Goal: Communication & Community: Answer question/provide support

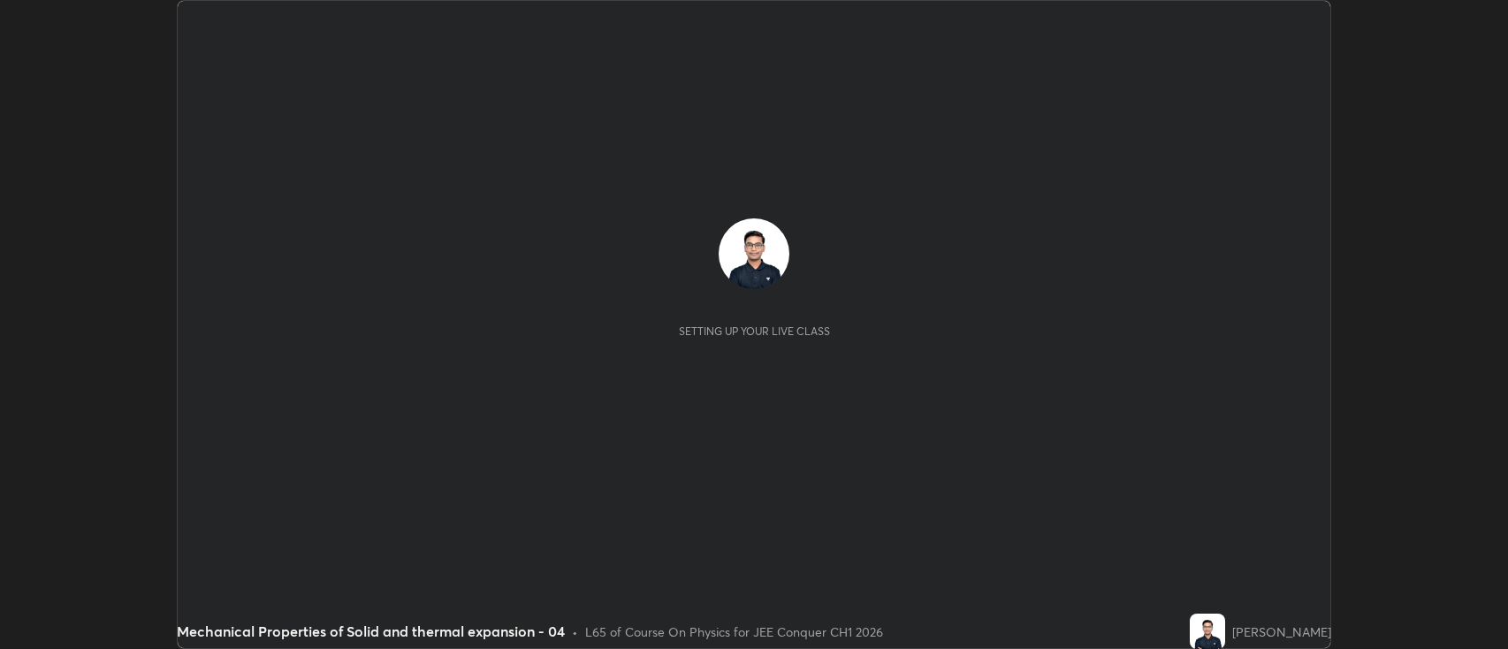
scroll to position [649, 1508]
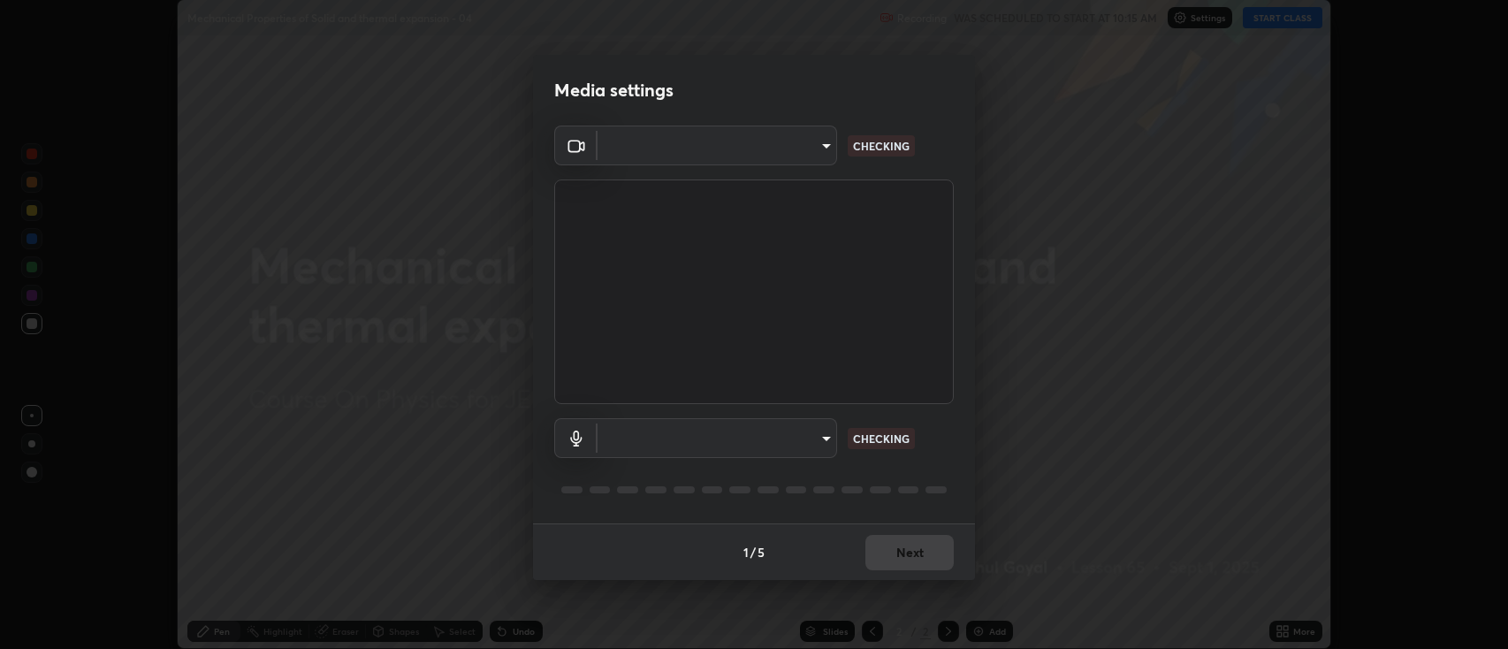
type input "2c539df44b605aa39b17bbacab34c2b800175de7e12b0f96efb5519cb0c2d180"
click at [668, 429] on body "Erase all Mechanical Properties of Solid and thermal expansion - 04 Recording W…" at bounding box center [754, 324] width 1508 height 649
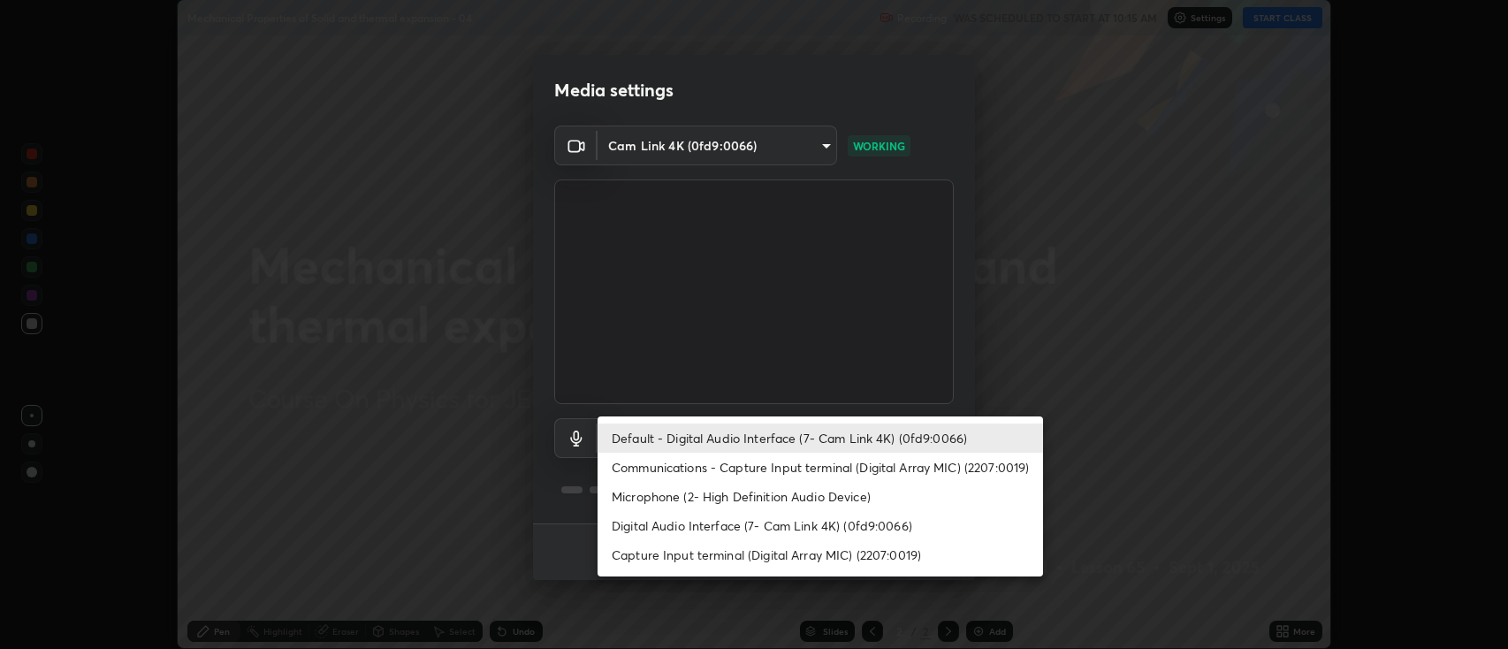
click at [638, 469] on li "Communications - Capture Input terminal (Digital Array MIC) (2207:0019)" at bounding box center [821, 467] width 446 height 29
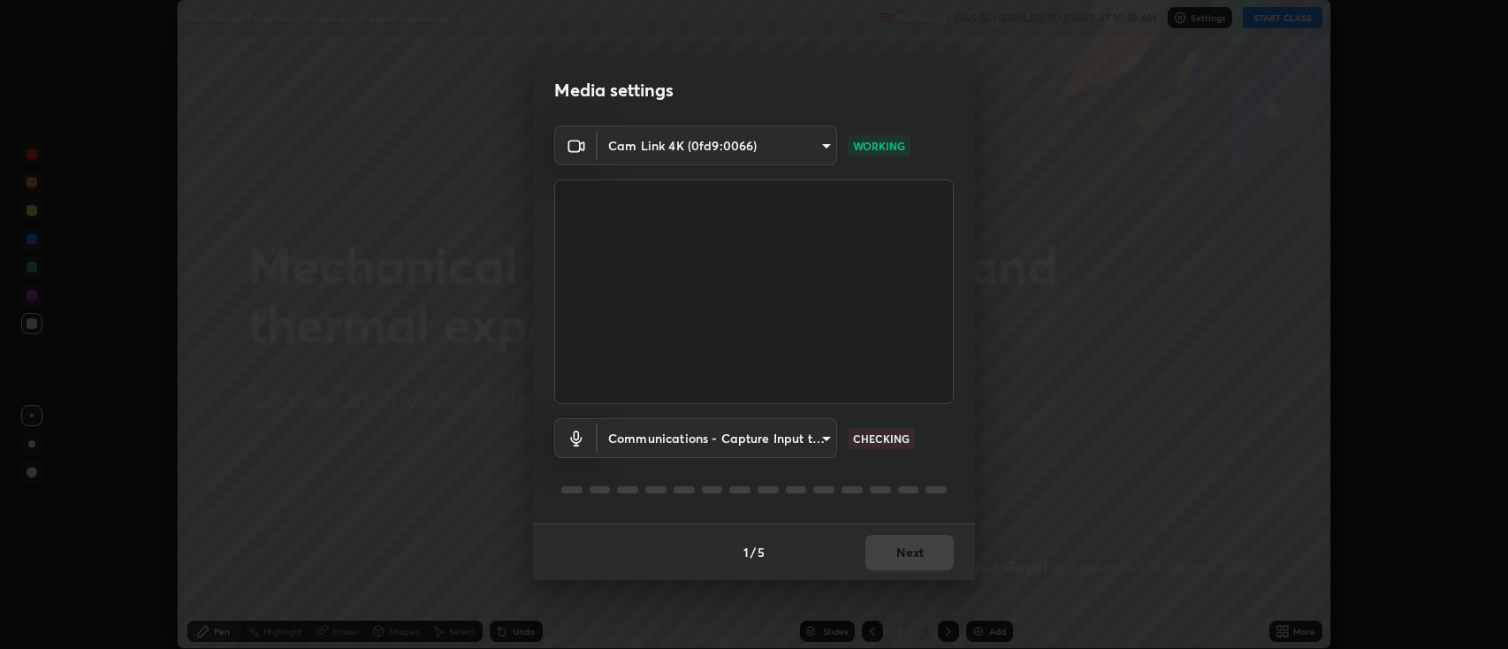
click at [637, 437] on body "Erase all Mechanical Properties of Solid and thermal expansion - 04 Recording W…" at bounding box center [754, 324] width 1508 height 649
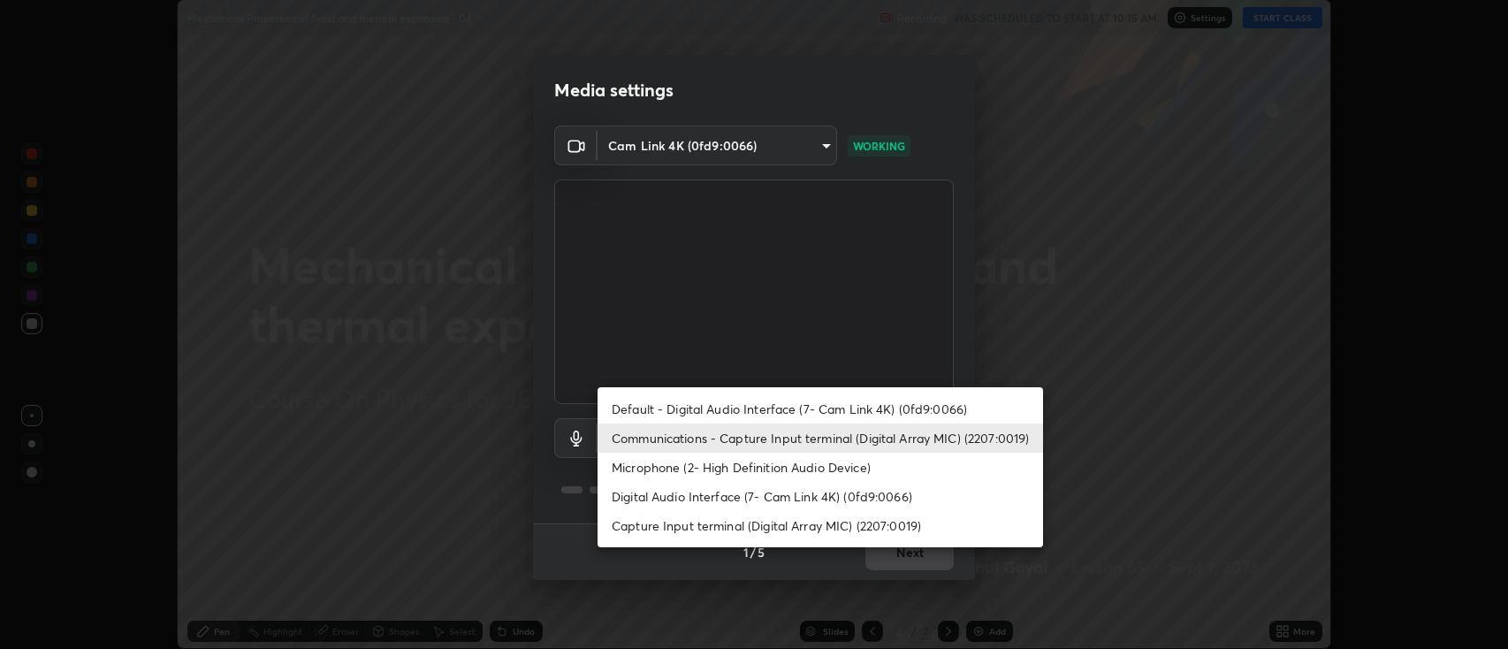
click at [623, 404] on li "Default - Digital Audio Interface (7- Cam Link 4K) (0fd9:0066)" at bounding box center [821, 408] width 446 height 29
type input "default"
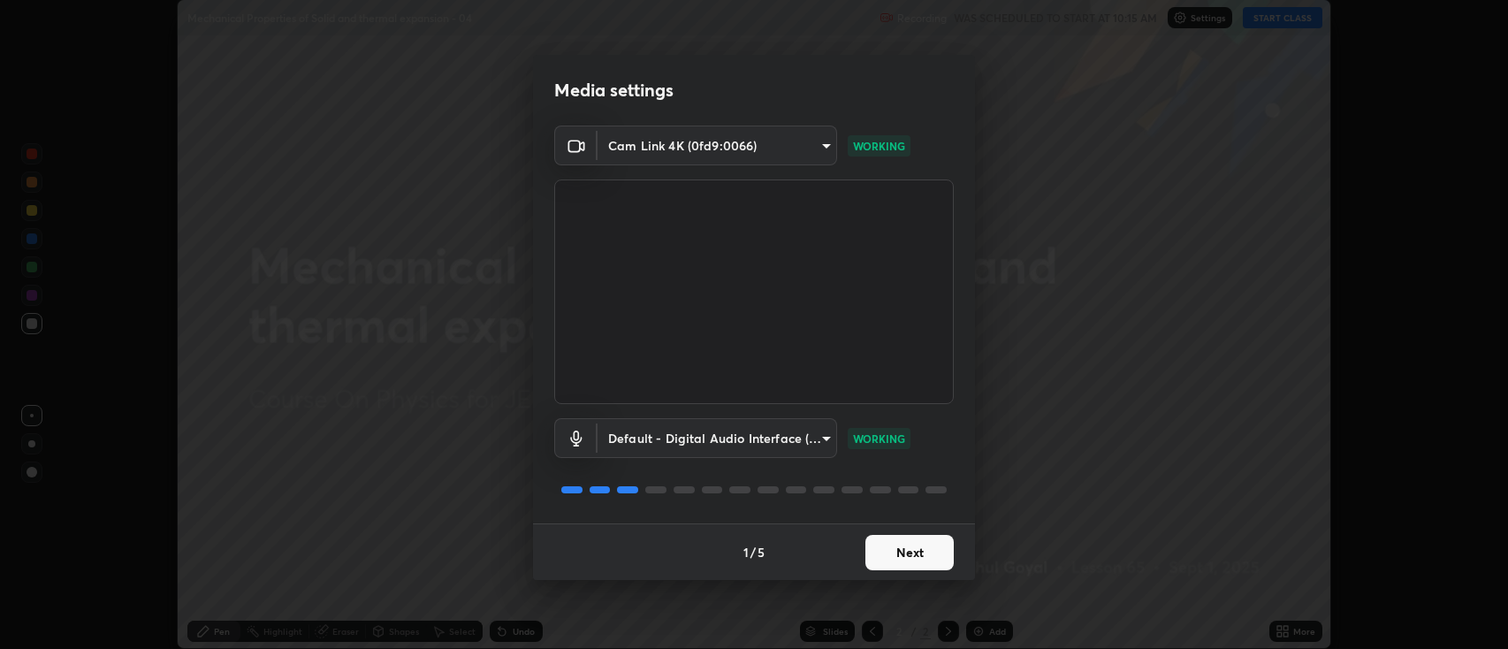
click at [897, 553] on button "Next" at bounding box center [910, 552] width 88 height 35
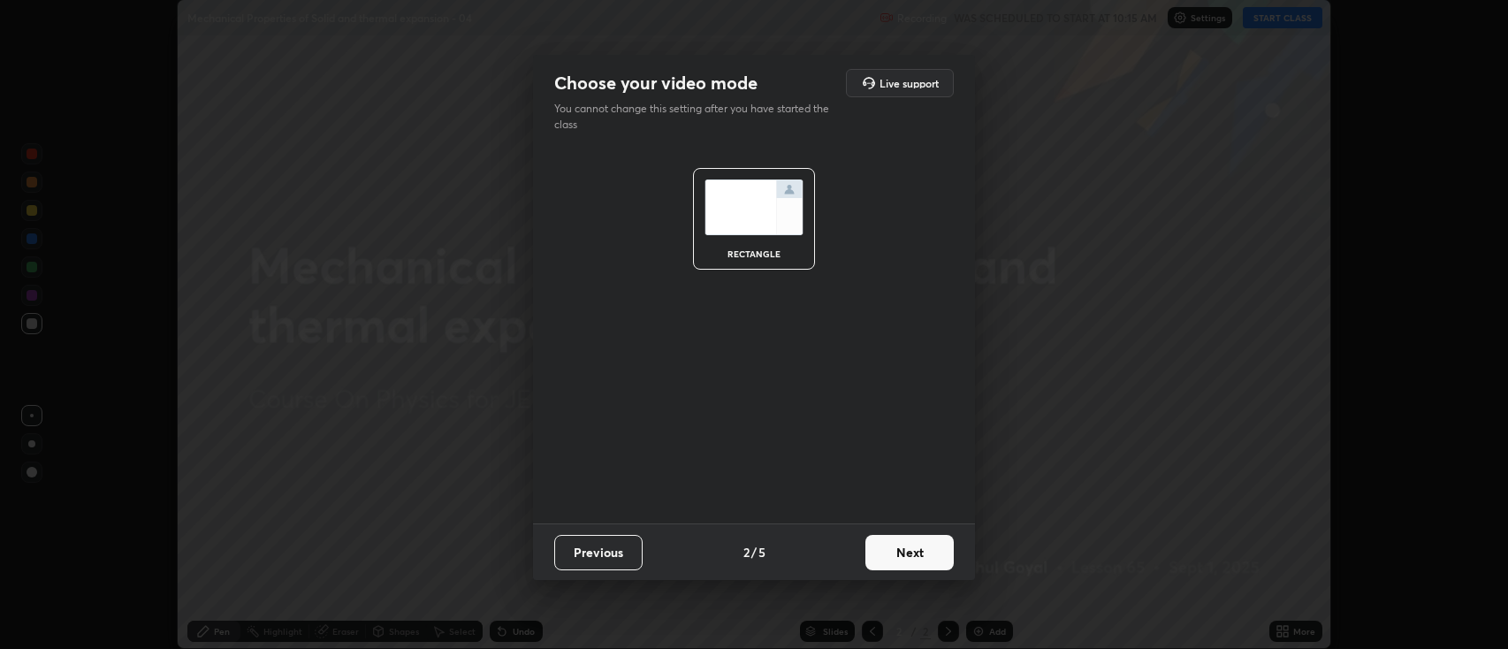
click at [905, 553] on button "Next" at bounding box center [910, 552] width 88 height 35
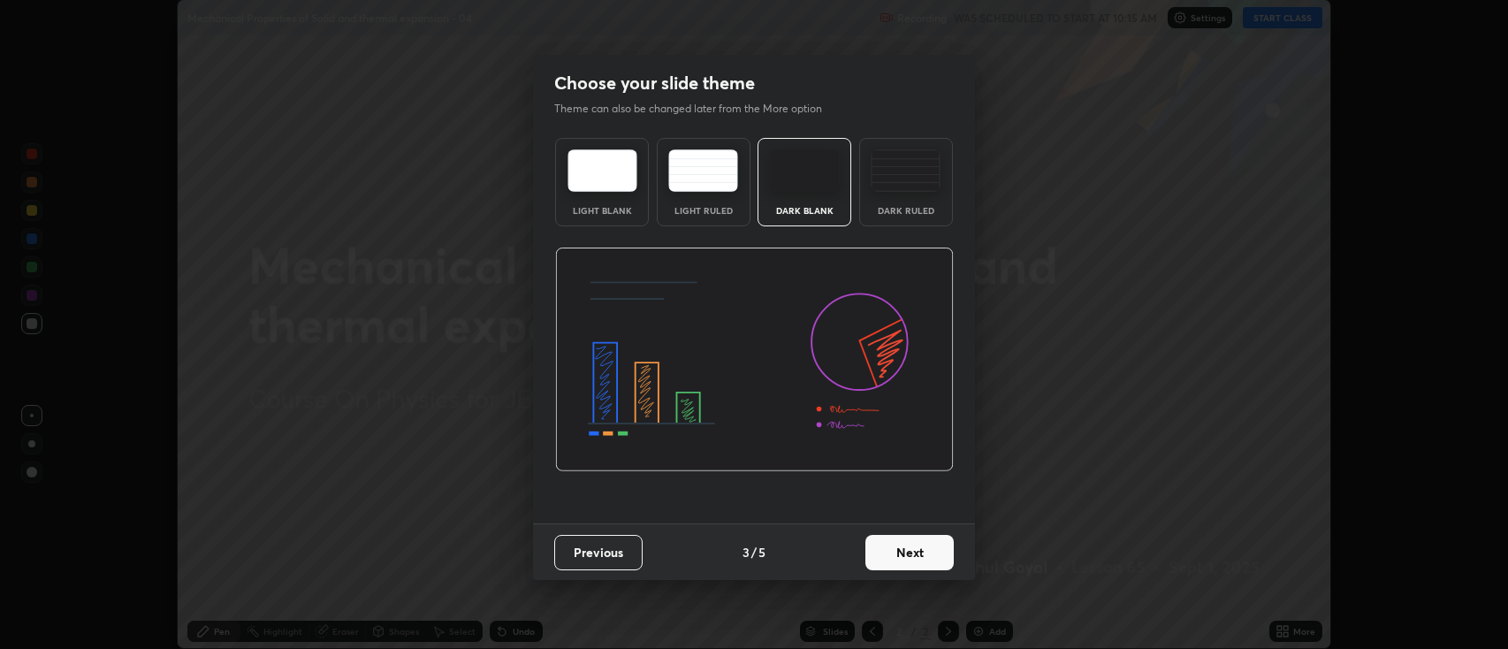
click at [921, 557] on button "Next" at bounding box center [910, 552] width 88 height 35
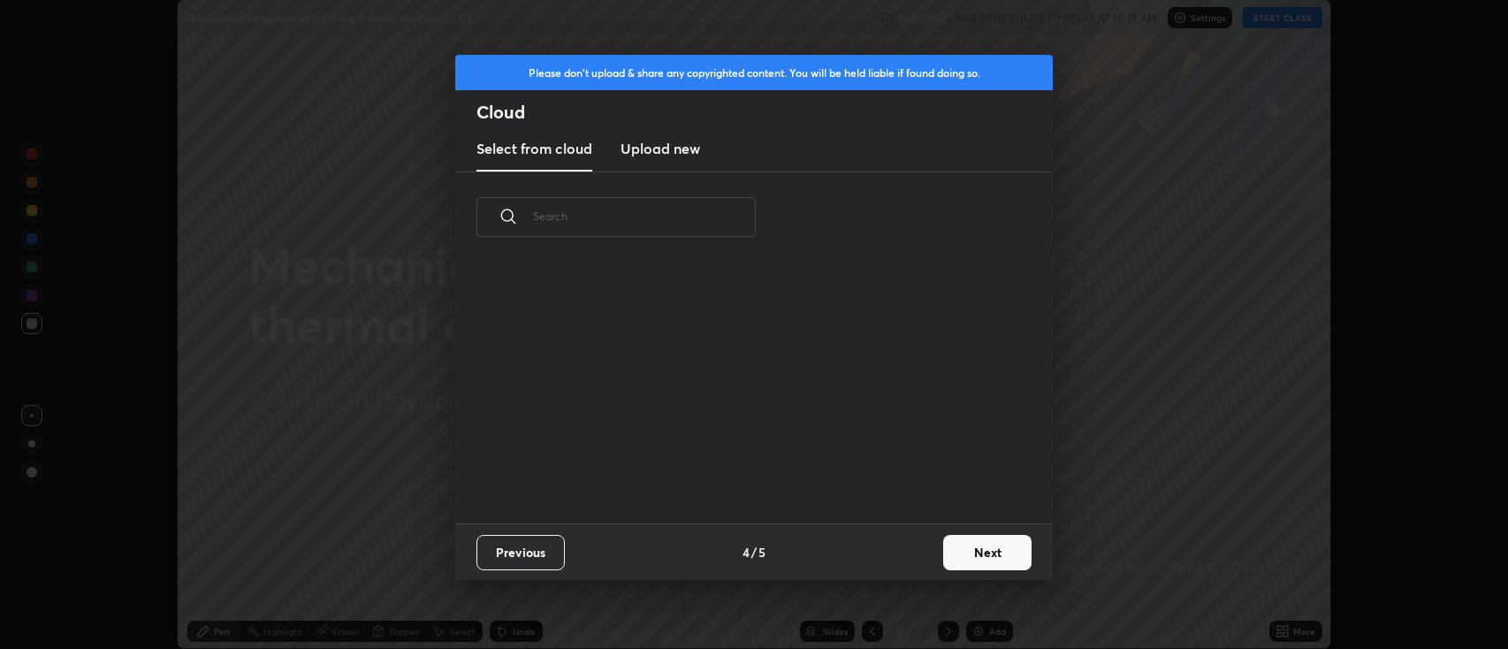
click at [955, 549] on button "Next" at bounding box center [987, 552] width 88 height 35
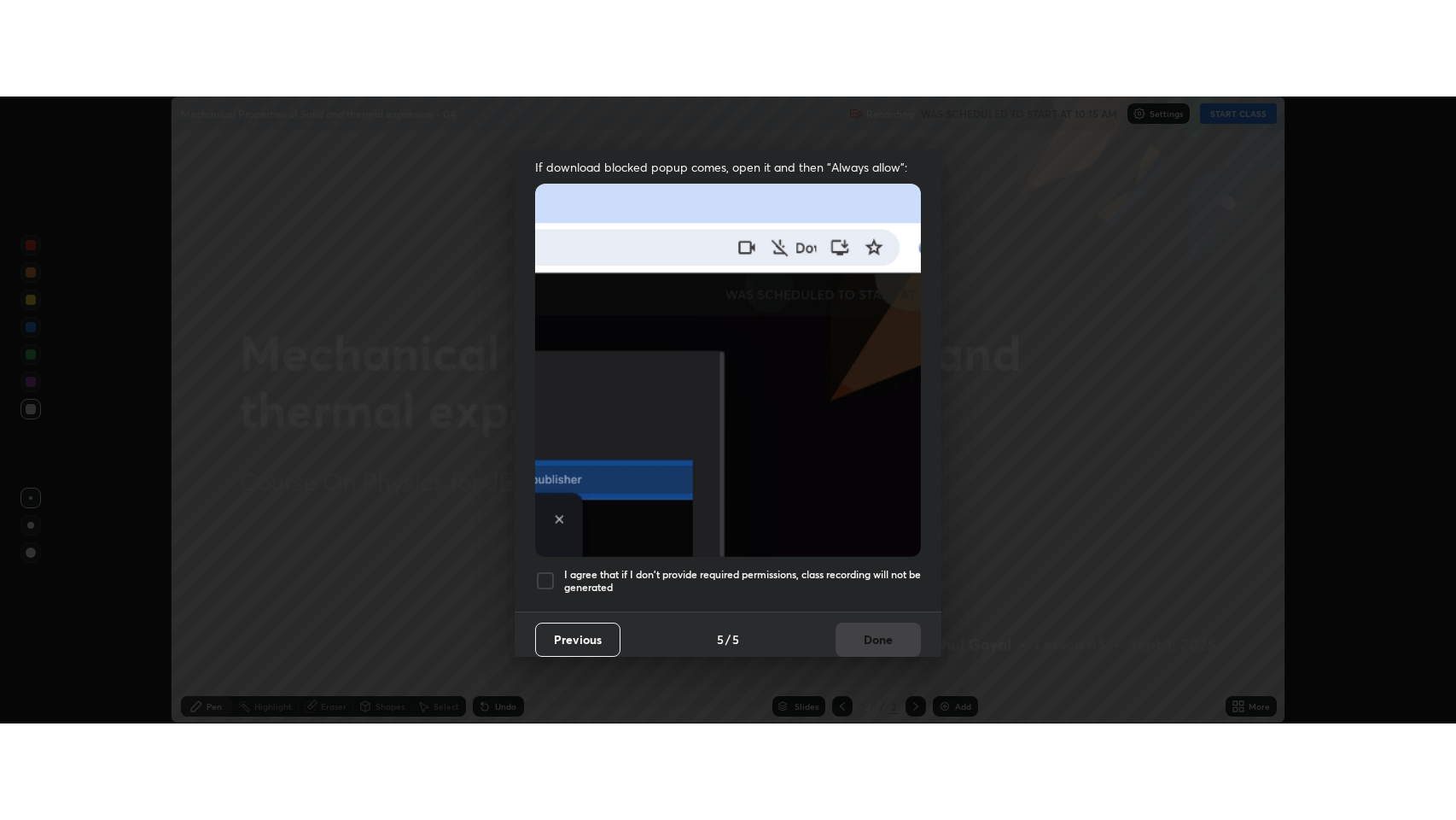
scroll to position [347, 0]
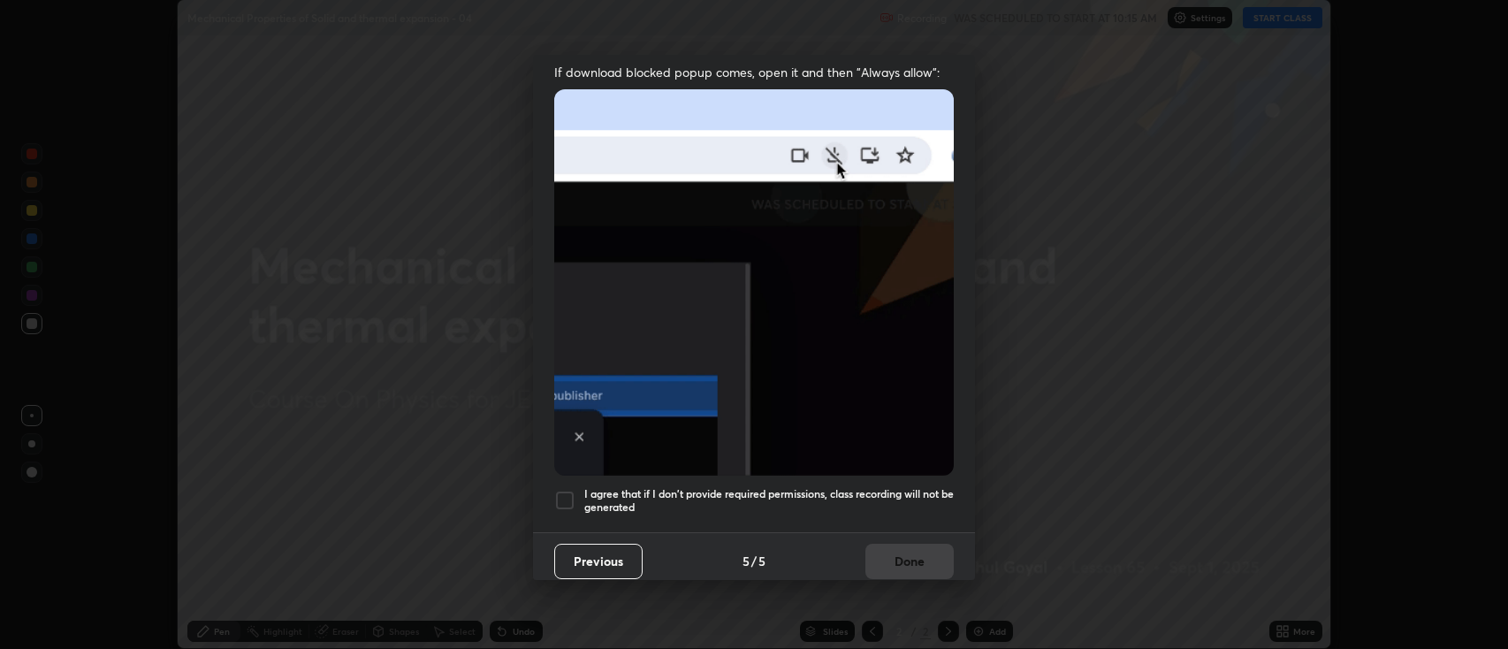
click at [745, 496] on h5 "I agree that if I don't provide required permissions, class recording will not …" at bounding box center [769, 500] width 370 height 27
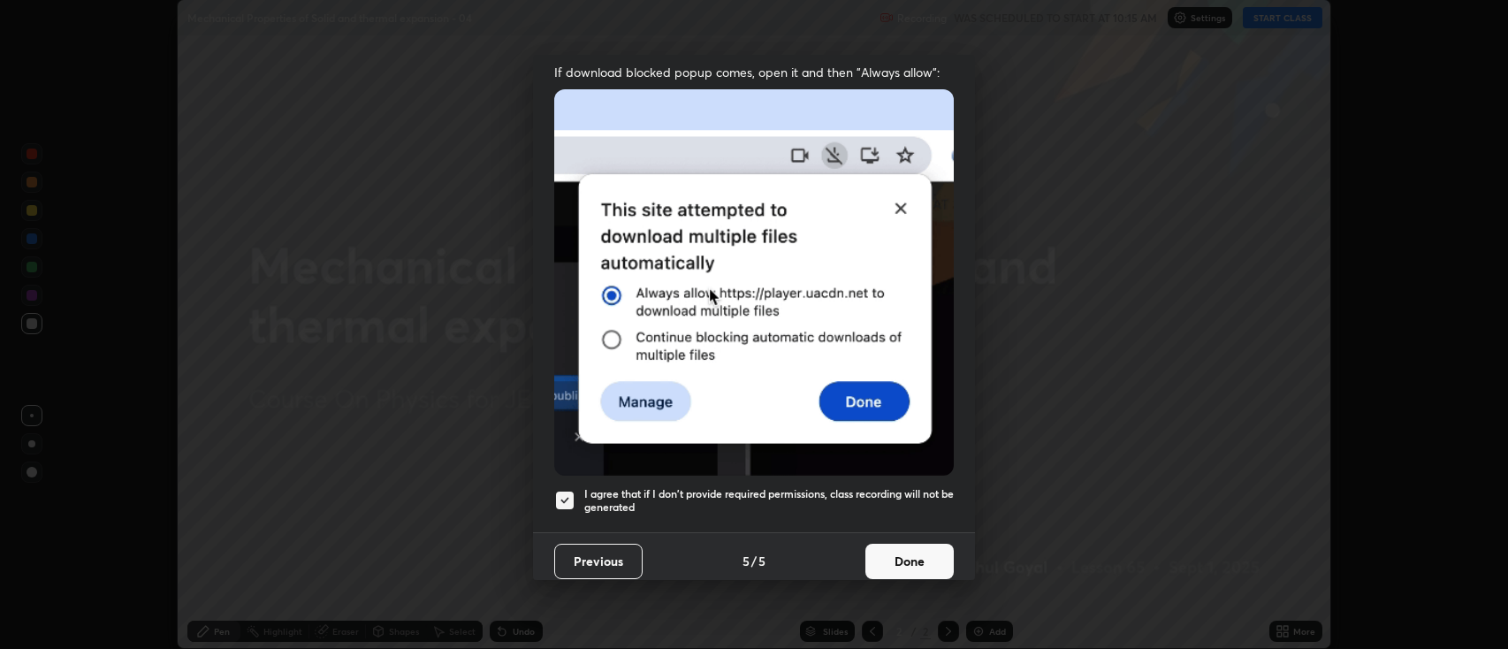
click at [896, 553] on button "Done" at bounding box center [910, 561] width 88 height 35
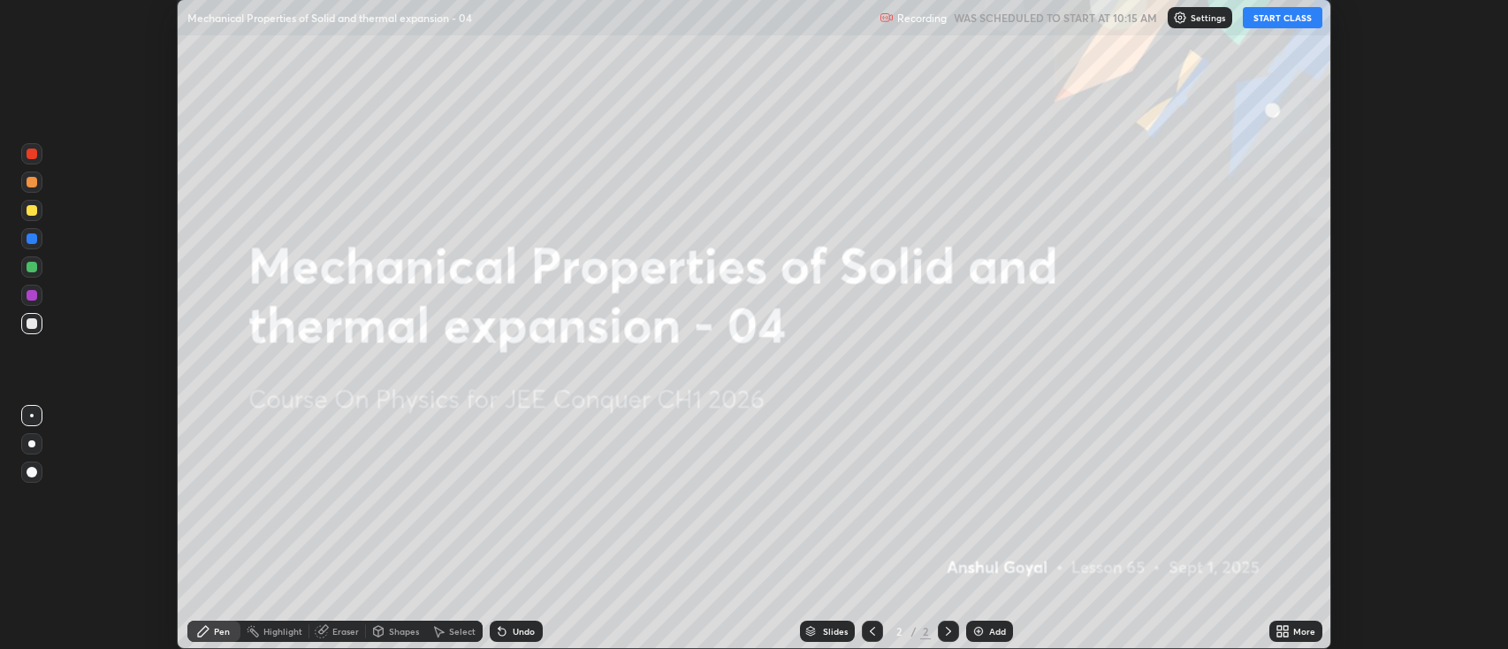
click at [1286, 629] on icon at bounding box center [1286, 628] width 4 height 4
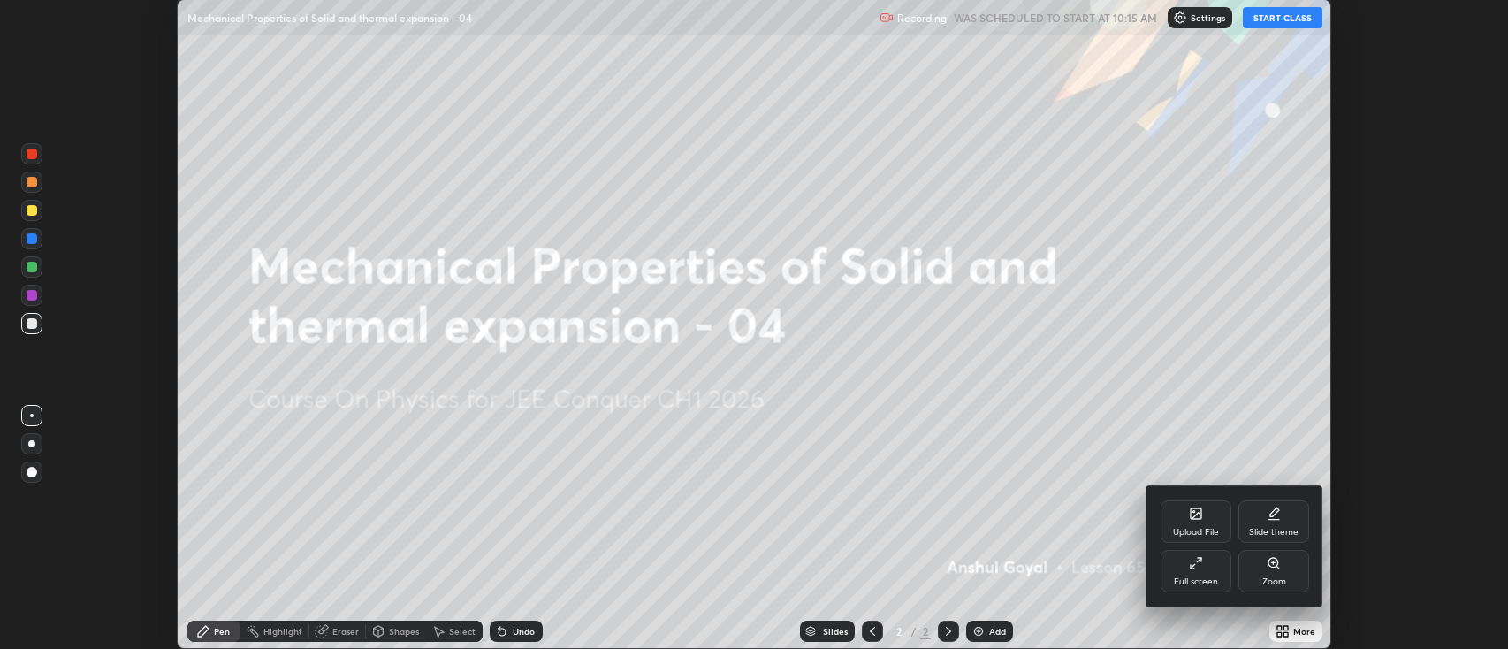
click at [1203, 581] on div "Full screen" at bounding box center [1196, 581] width 44 height 9
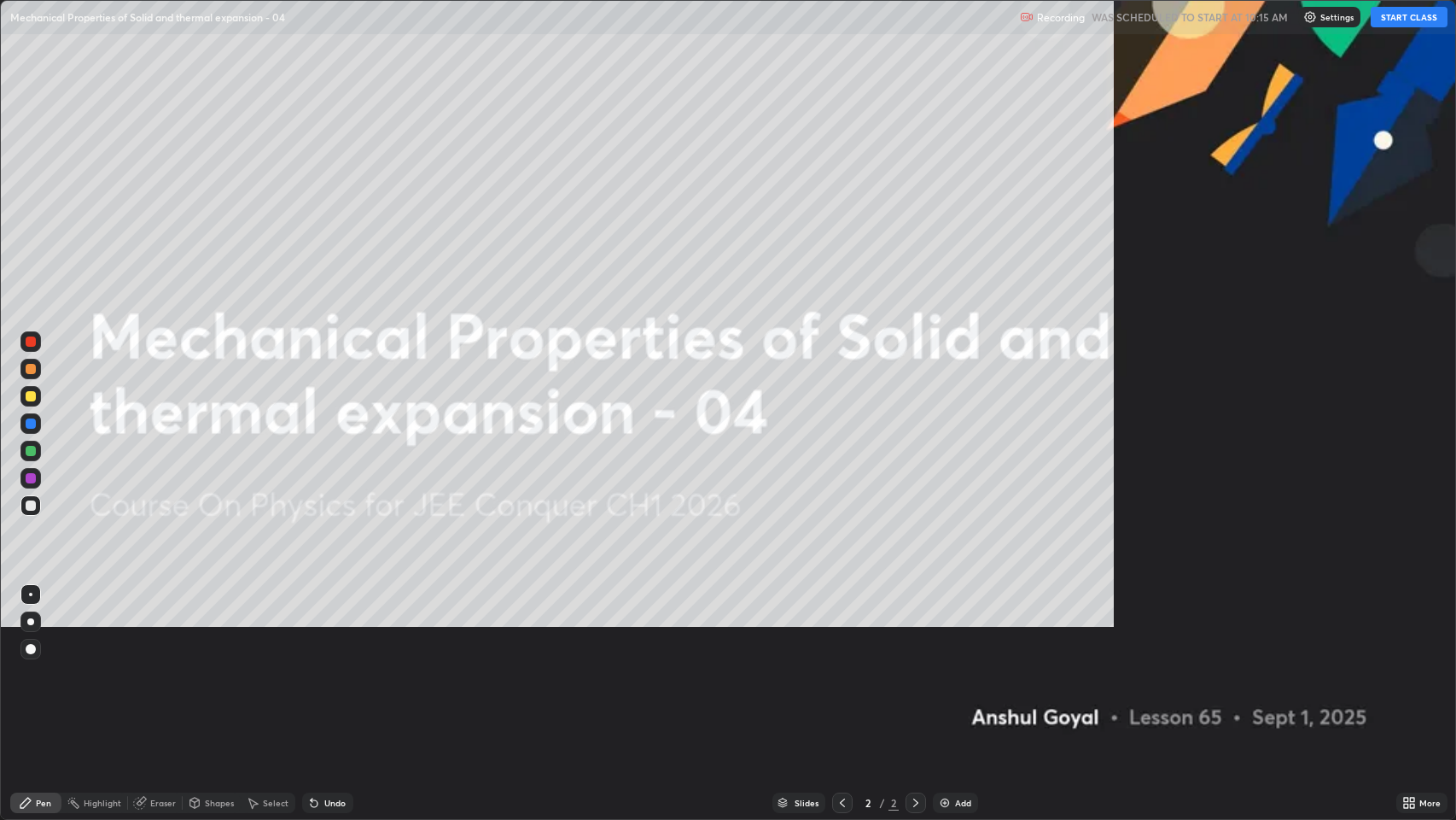
scroll to position [820, 1456]
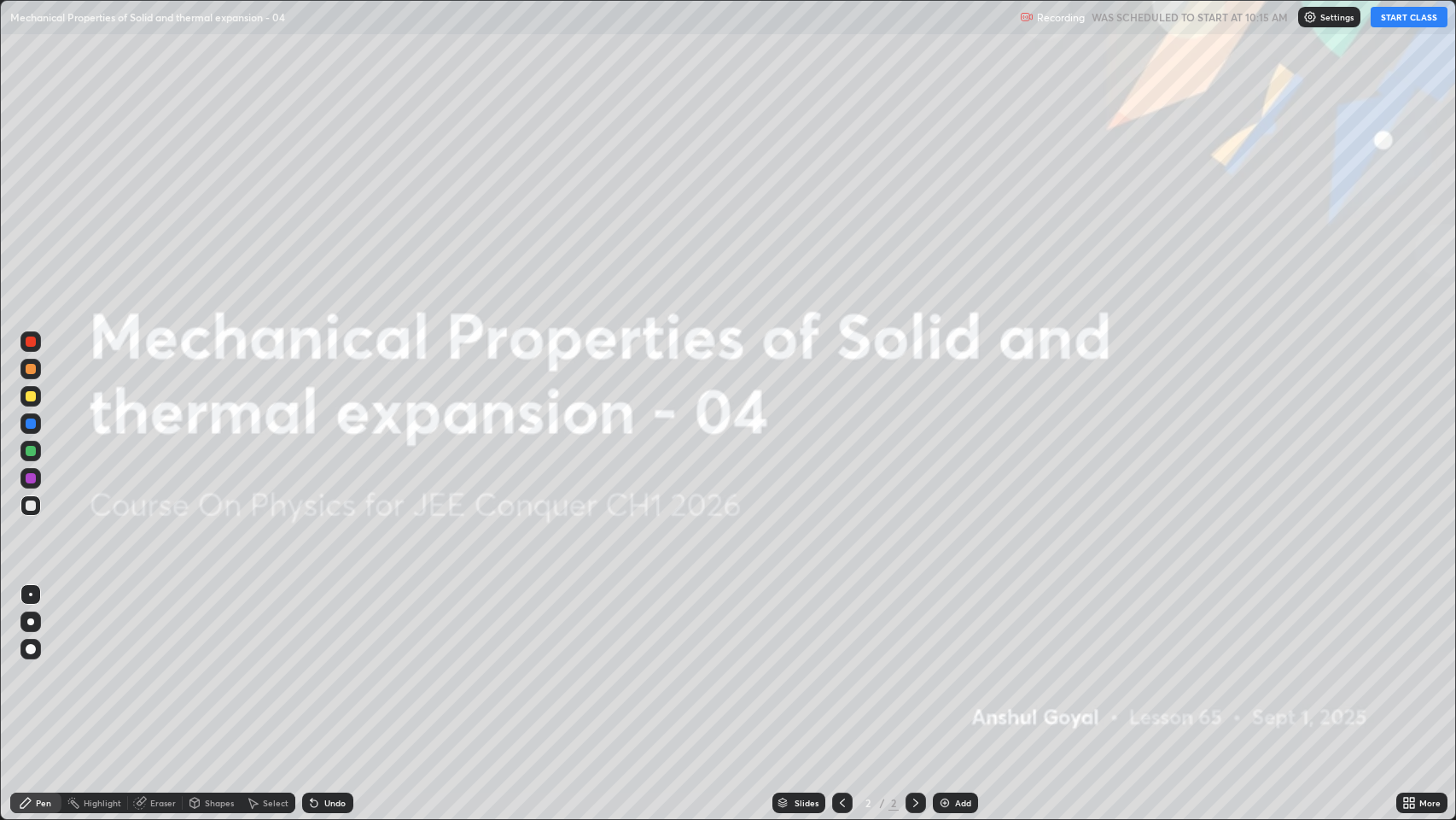
click at [1388, 18] on button "START CLASS" at bounding box center [1410, 16] width 77 height 20
click at [959, 626] on div "Add" at bounding box center [963, 803] width 16 height 9
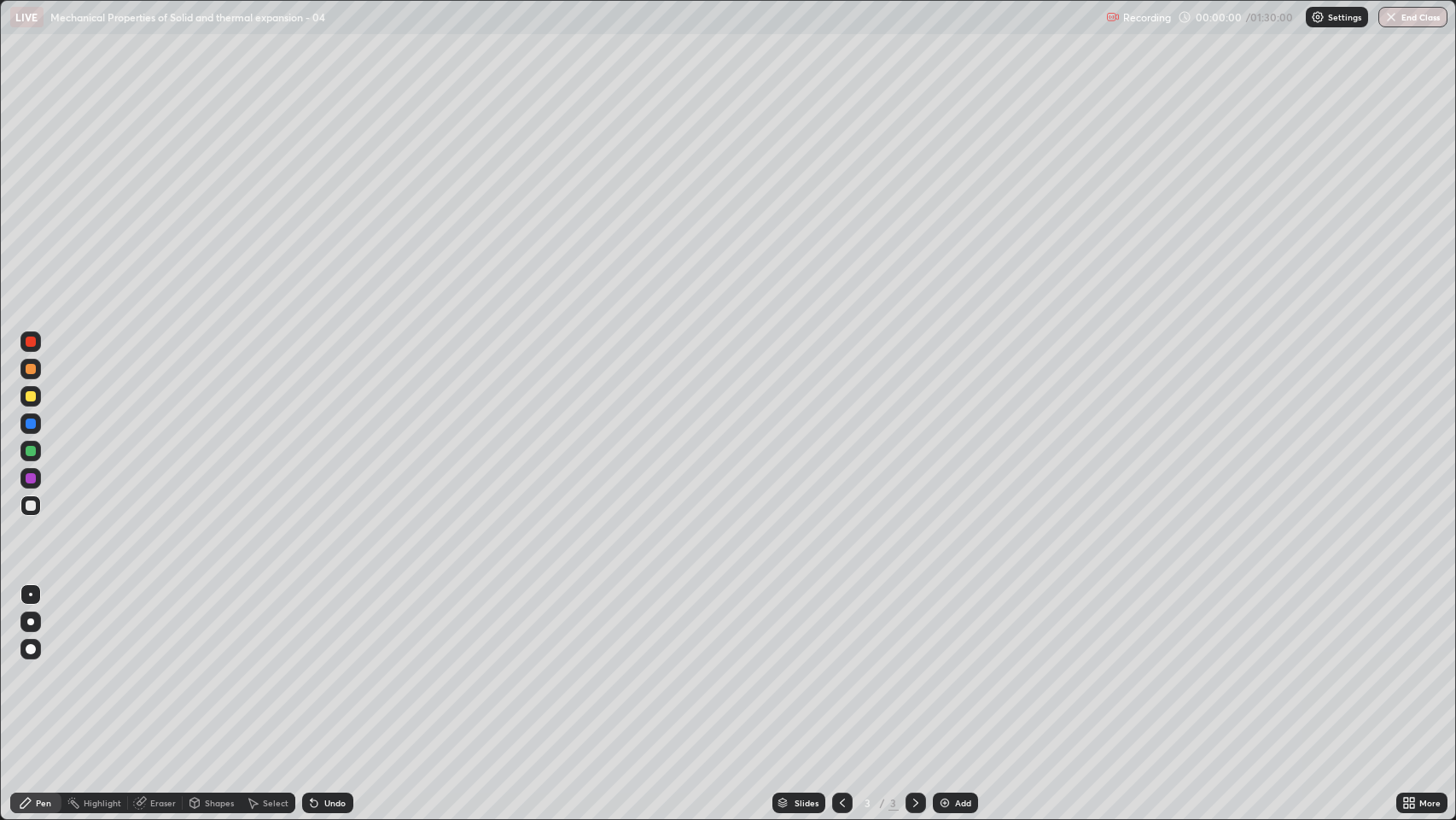
click at [169, 626] on div "Eraser" at bounding box center [163, 803] width 26 height 9
click at [25, 626] on icon at bounding box center [31, 745] width 14 height 14
click at [33, 626] on div "Pen" at bounding box center [36, 802] width 51 height 20
click at [34, 623] on div at bounding box center [30, 621] width 20 height 20
click at [35, 400] on div at bounding box center [30, 396] width 20 height 20
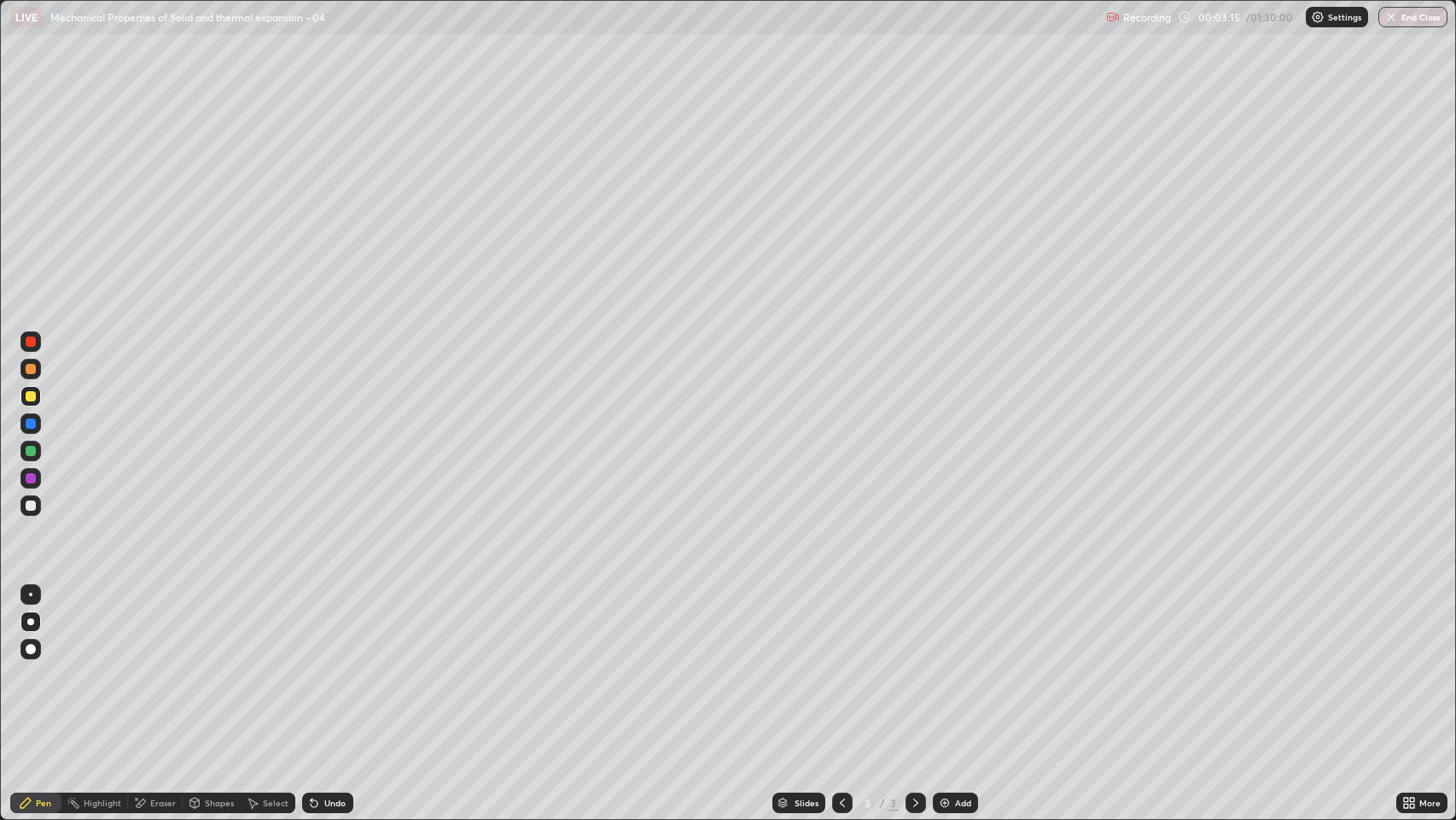
click at [338, 626] on div "Undo" at bounding box center [335, 803] width 21 height 9
click at [340, 626] on div "Undo" at bounding box center [335, 803] width 21 height 9
click at [212, 626] on div "Shapes" at bounding box center [219, 803] width 29 height 9
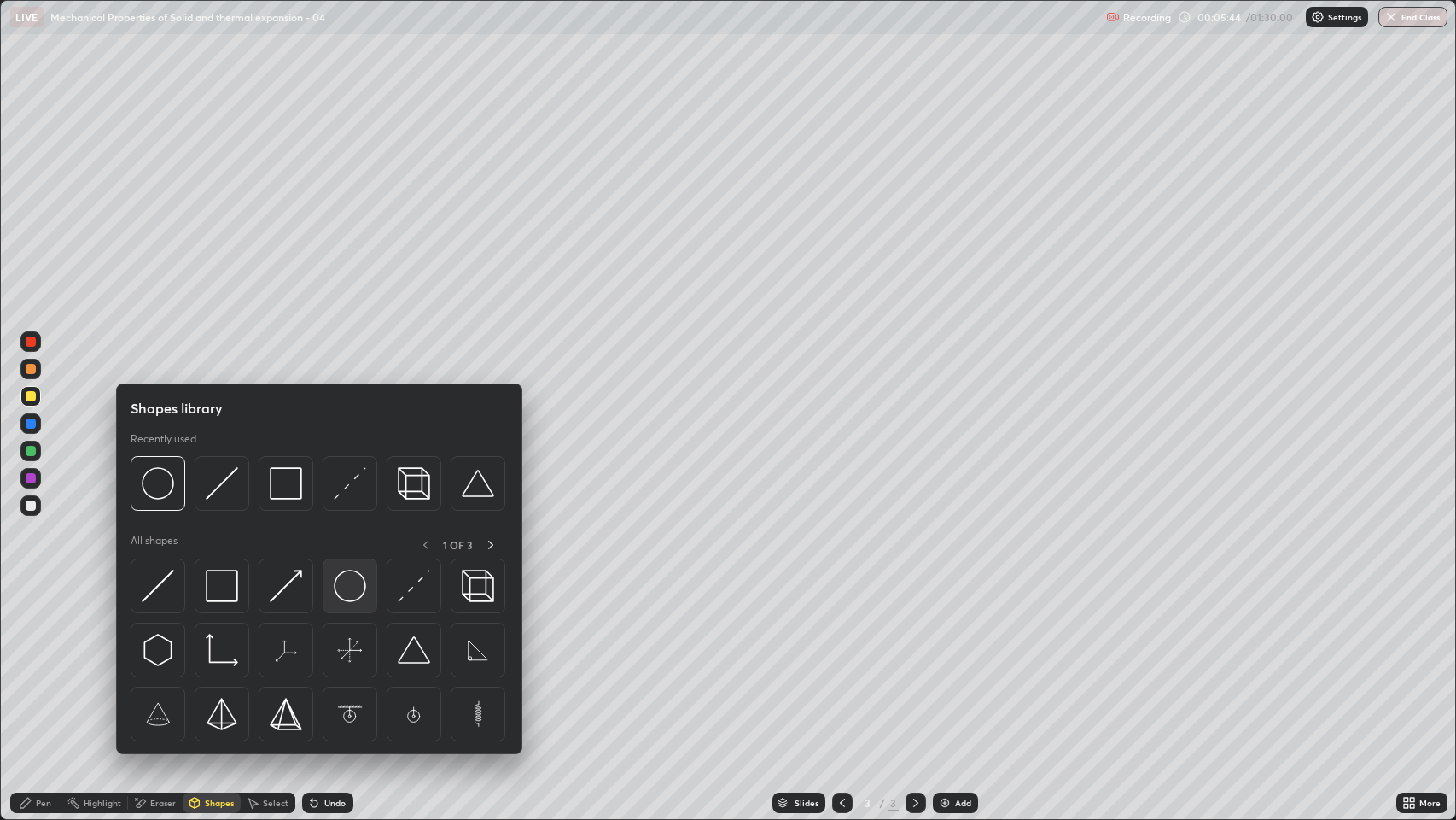
click at [357, 594] on img at bounding box center [350, 586] width 33 height 33
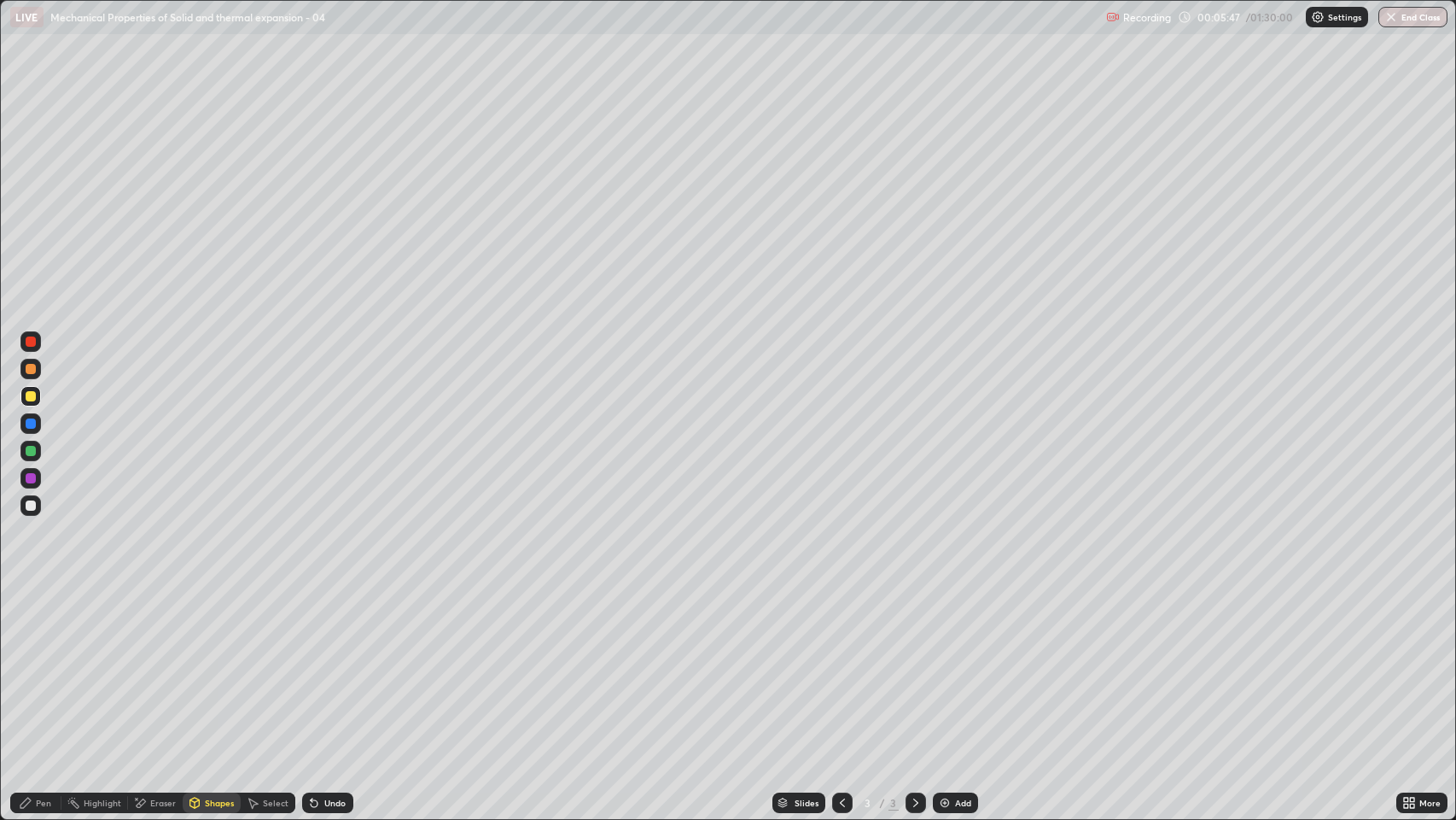
click at [45, 626] on div "Pen" at bounding box center [43, 803] width 15 height 9
click at [32, 505] on div at bounding box center [31, 505] width 11 height 11
click at [959, 626] on div "Add" at bounding box center [963, 803] width 16 height 9
click at [448, 626] on div "Slides 4 / 4 Add" at bounding box center [875, 802] width 1044 height 34
click at [943, 626] on img at bounding box center [945, 803] width 14 height 14
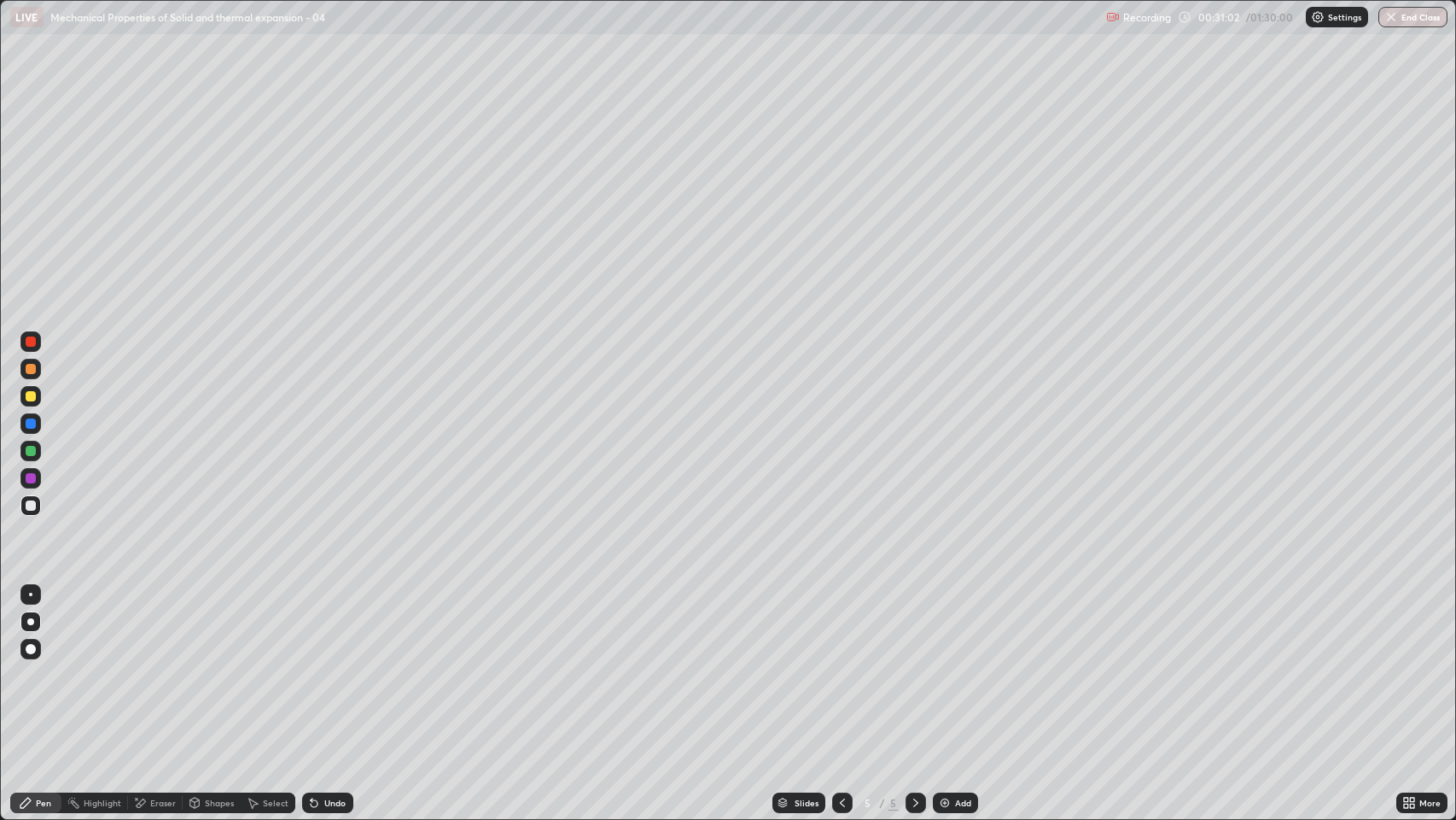
click at [31, 400] on div at bounding box center [31, 396] width 11 height 11
click at [321, 626] on div "Undo" at bounding box center [327, 802] width 51 height 20
click at [966, 626] on div "Add" at bounding box center [963, 803] width 16 height 9
click at [23, 498] on div at bounding box center [30, 505] width 20 height 20
click at [29, 396] on div at bounding box center [31, 396] width 11 height 11
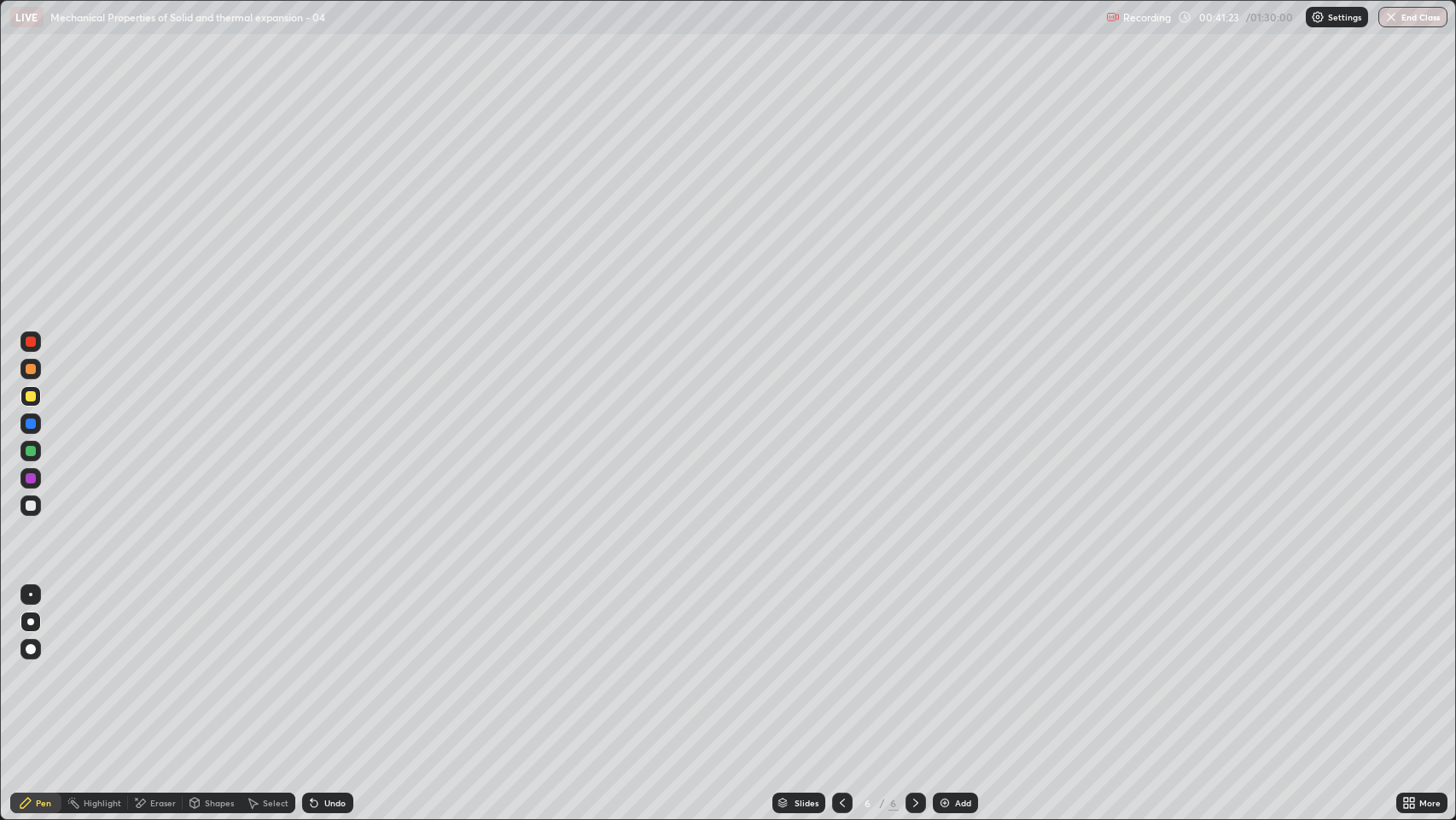
click at [31, 505] on div at bounding box center [31, 505] width 11 height 11
click at [950, 626] on div "Add" at bounding box center [955, 802] width 45 height 20
click at [946, 626] on img at bounding box center [945, 803] width 14 height 14
click at [31, 398] on div at bounding box center [31, 396] width 11 height 11
click at [209, 626] on div "Shapes" at bounding box center [219, 803] width 29 height 9
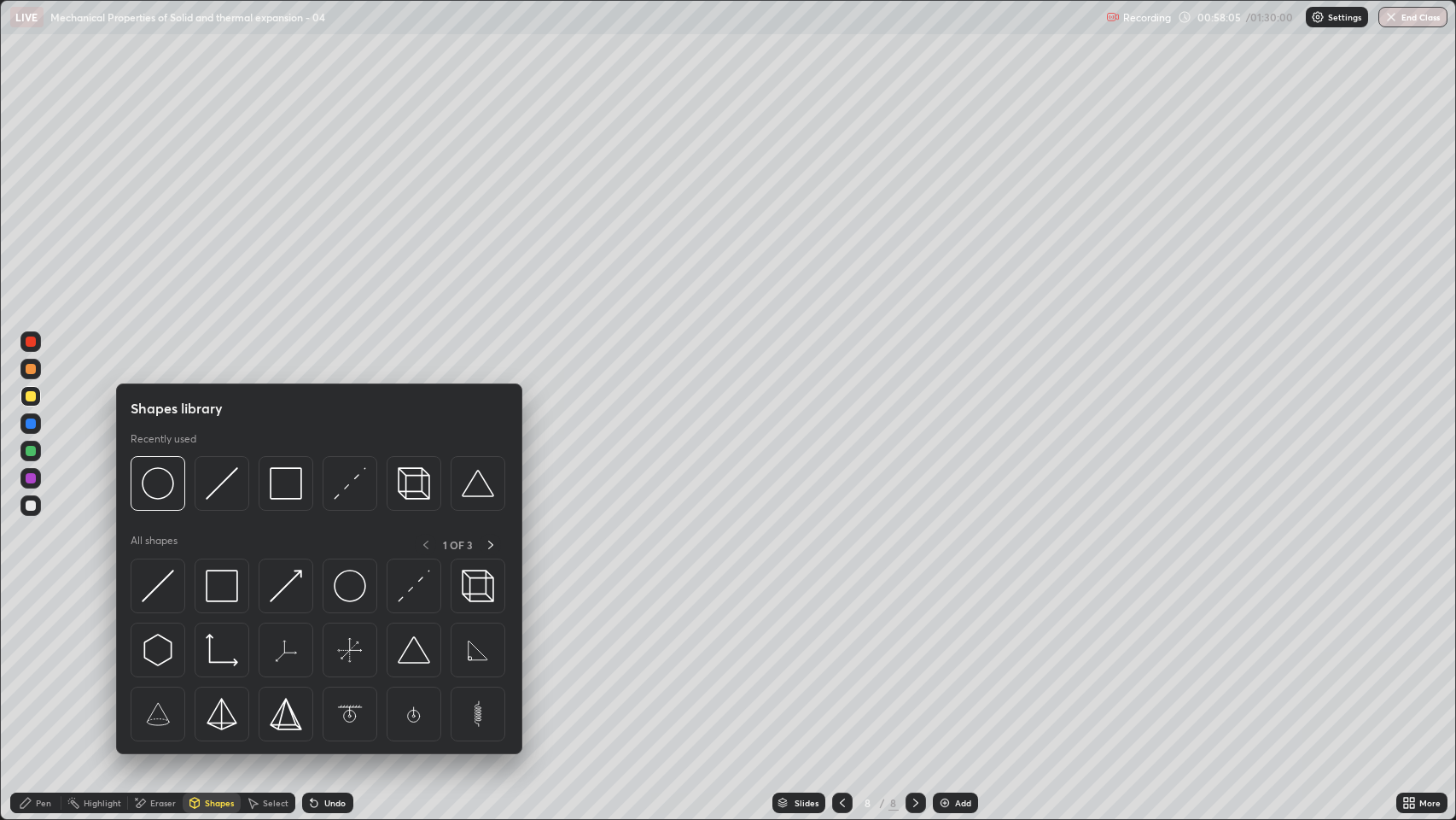
click at [156, 626] on div "Eraser" at bounding box center [155, 802] width 55 height 20
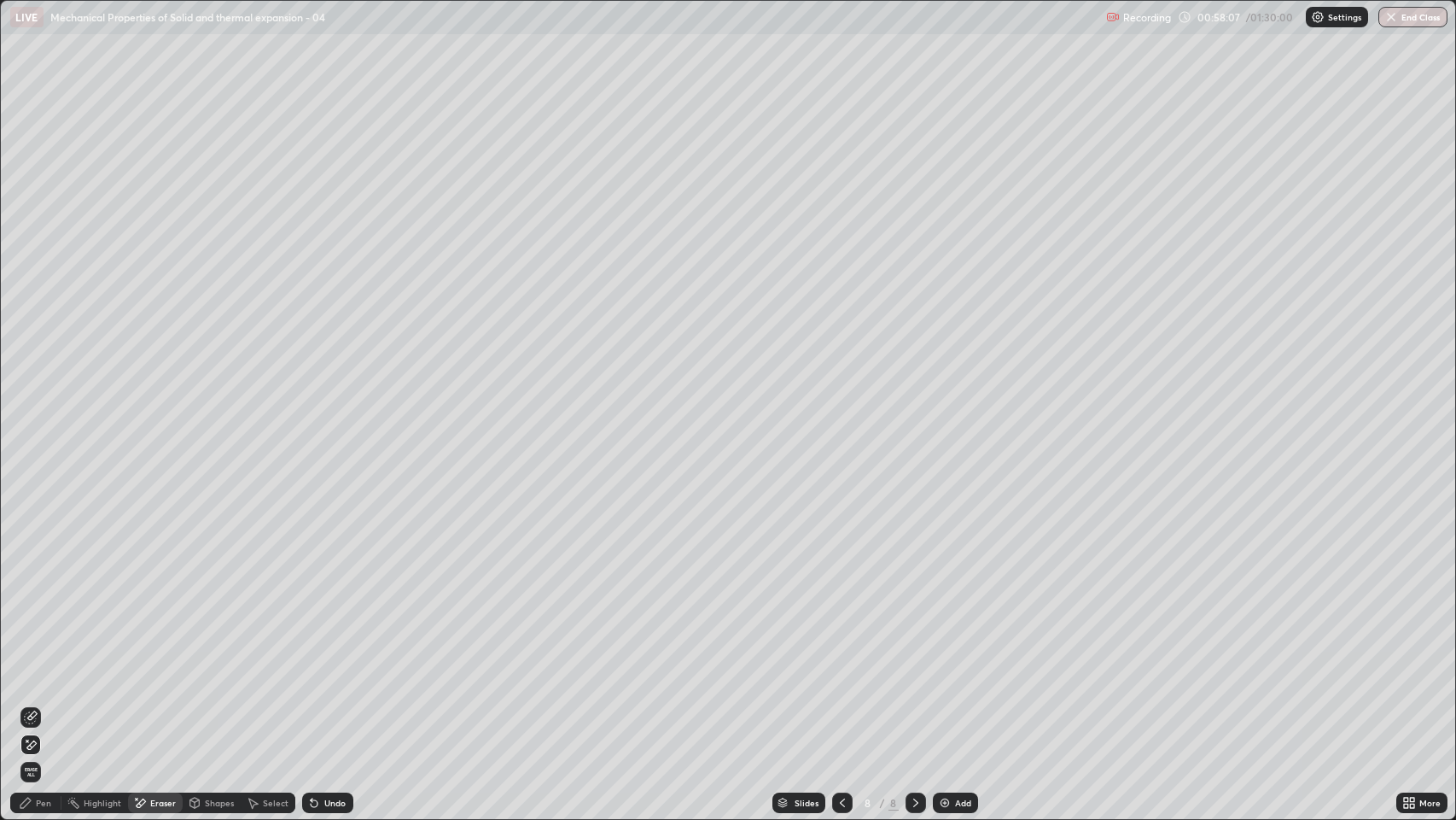
click at [61, 626] on div at bounding box center [61, 803] width 1 height 14
click at [324, 626] on div "Undo" at bounding box center [335, 803] width 21 height 9
click at [951, 626] on div "Add" at bounding box center [955, 802] width 45 height 20
click at [32, 367] on div at bounding box center [31, 369] width 11 height 11
click at [841, 626] on icon at bounding box center [843, 803] width 14 height 14
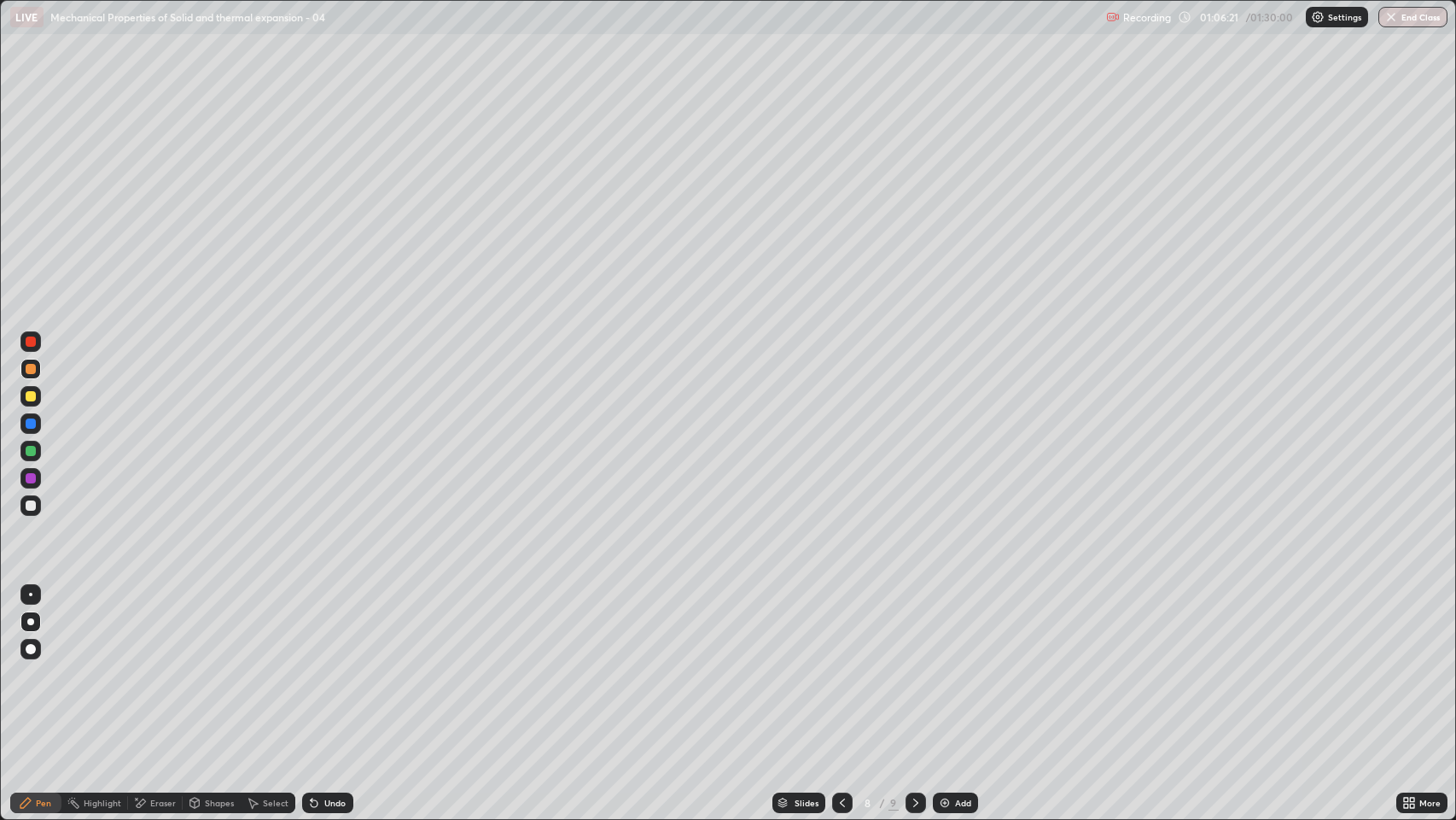
click at [916, 626] on icon at bounding box center [915, 803] width 5 height 9
click at [843, 626] on icon at bounding box center [843, 803] width 14 height 14
click at [914, 626] on icon at bounding box center [916, 803] width 14 height 14
click at [945, 626] on img at bounding box center [945, 803] width 14 height 14
click at [28, 507] on div at bounding box center [31, 505] width 11 height 11
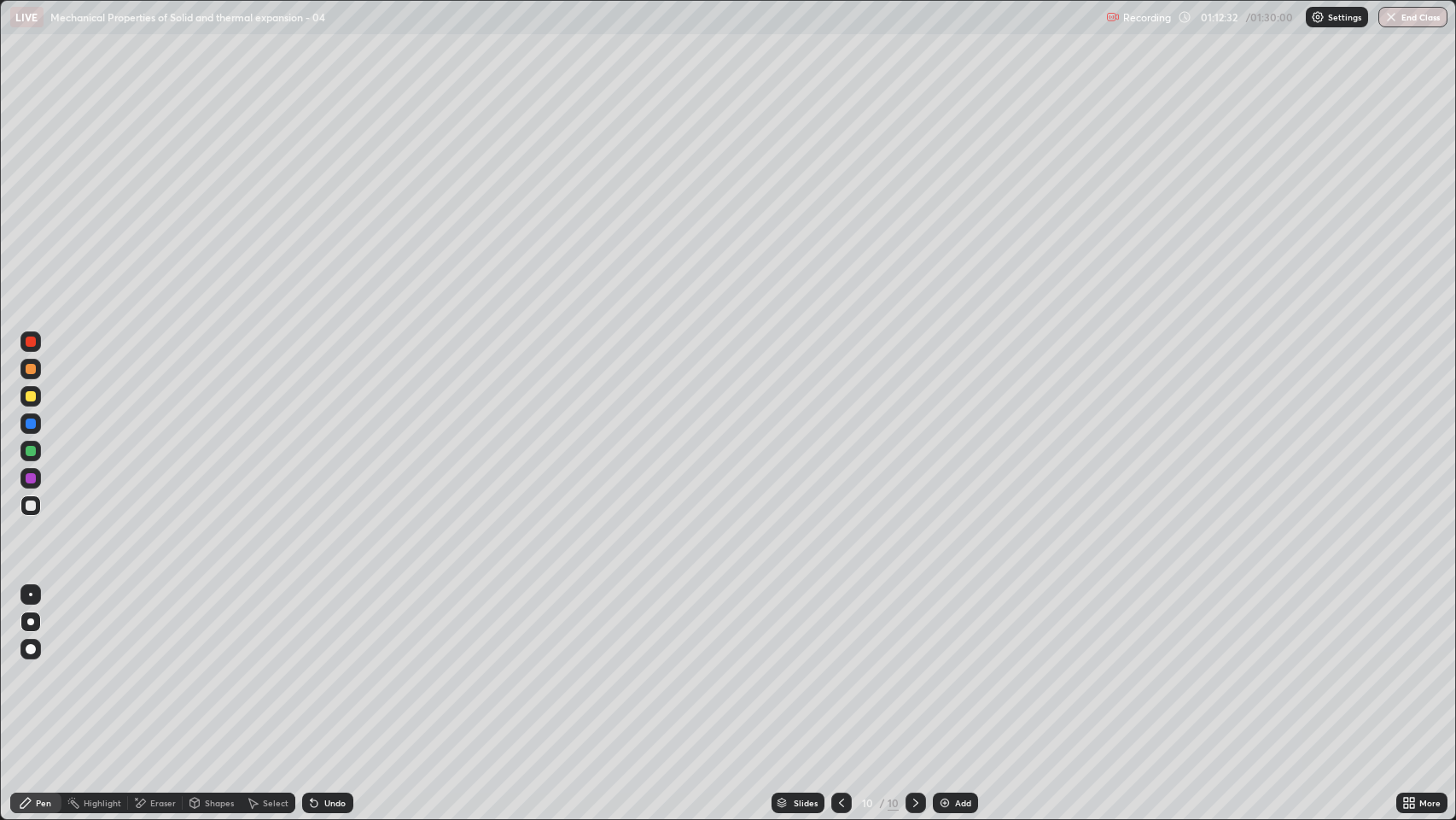
click at [211, 626] on div "Shapes" at bounding box center [211, 802] width 58 height 20
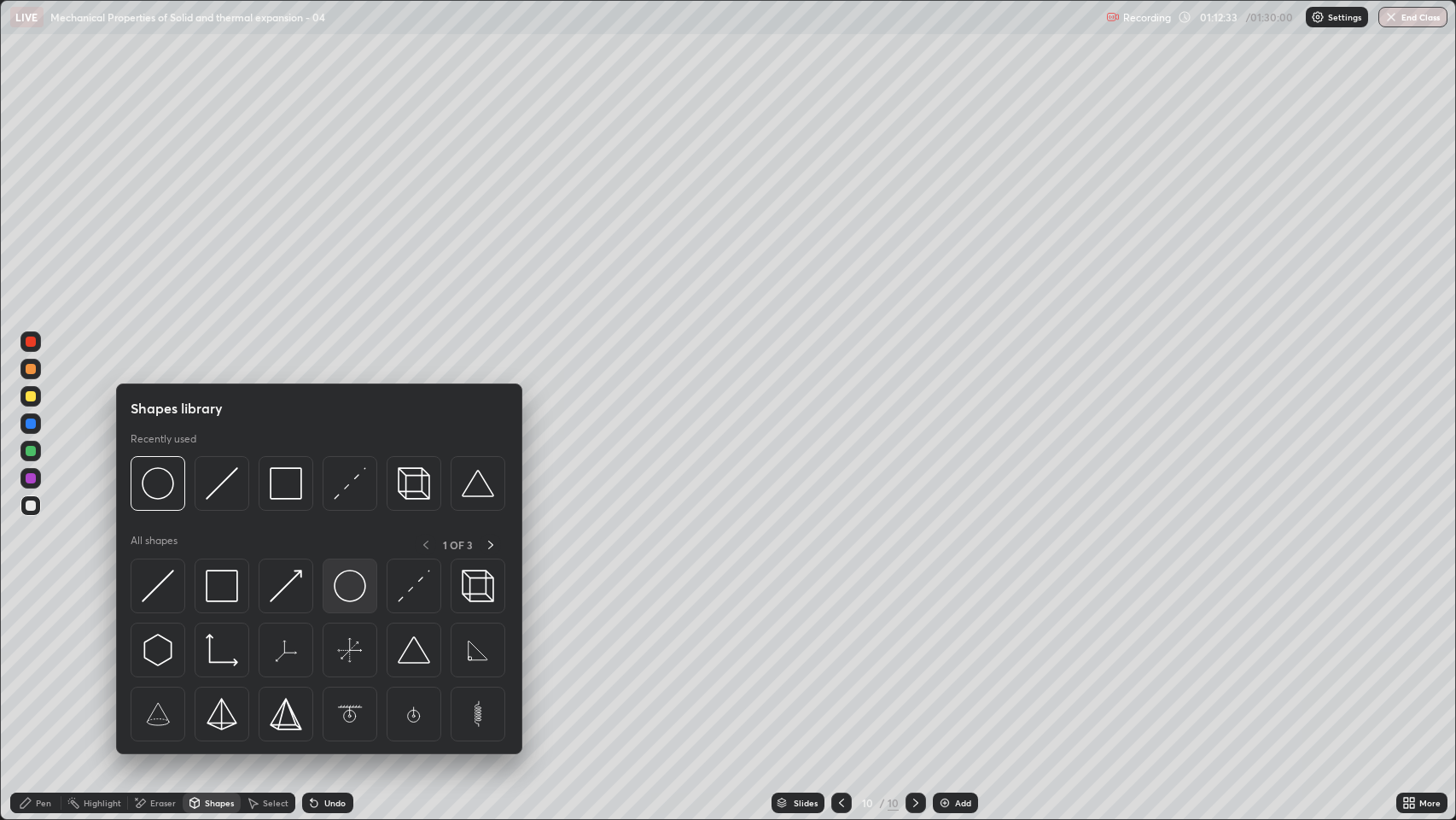
click at [356, 595] on img at bounding box center [350, 586] width 33 height 33
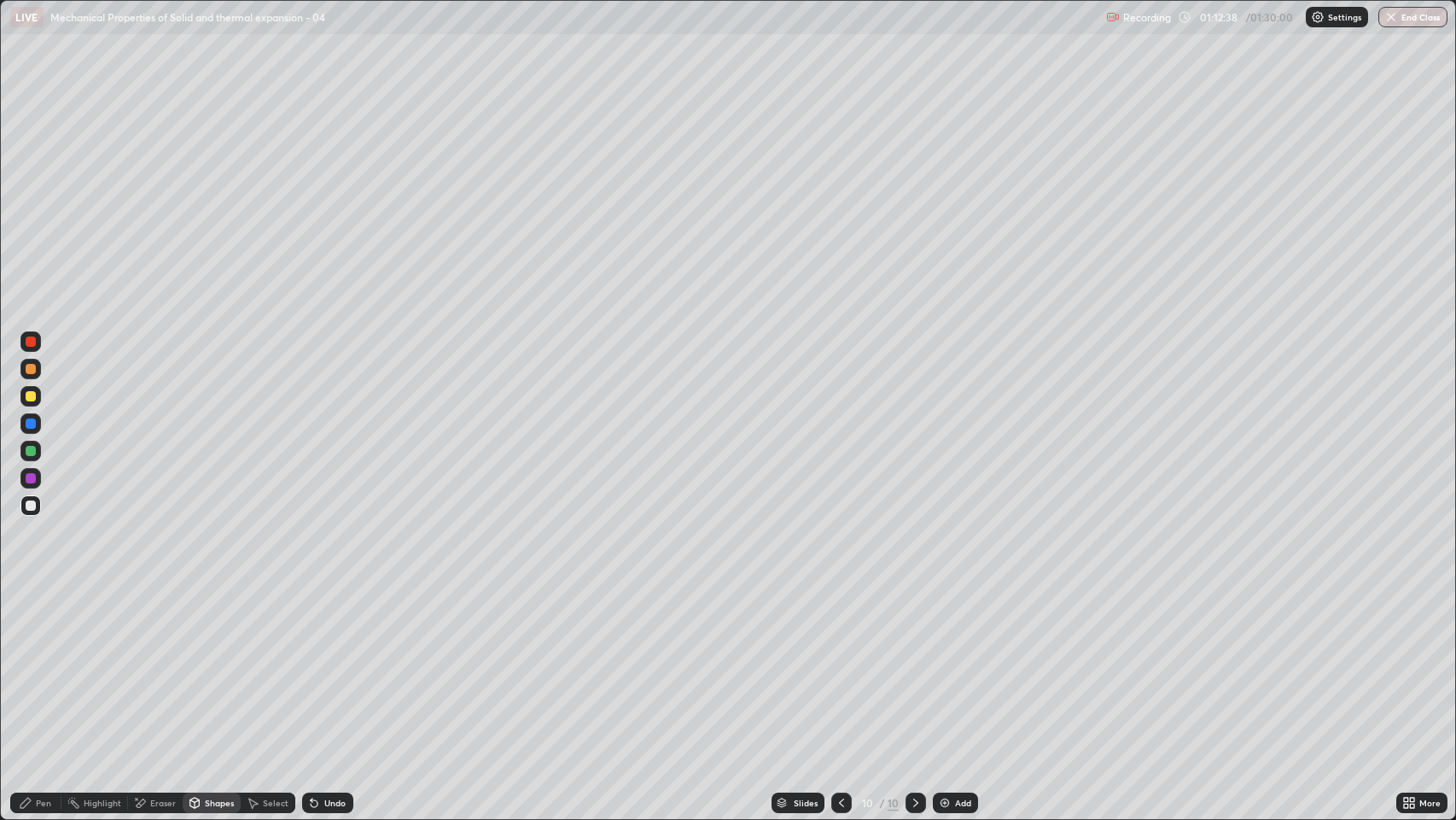
click at [41, 626] on div "Pen" at bounding box center [43, 803] width 15 height 9
click at [32, 483] on div at bounding box center [30, 477] width 20 height 20
click at [26, 505] on div at bounding box center [31, 505] width 11 height 11
click at [34, 393] on div at bounding box center [31, 396] width 11 height 11
click at [219, 626] on div "Shapes" at bounding box center [219, 803] width 29 height 9
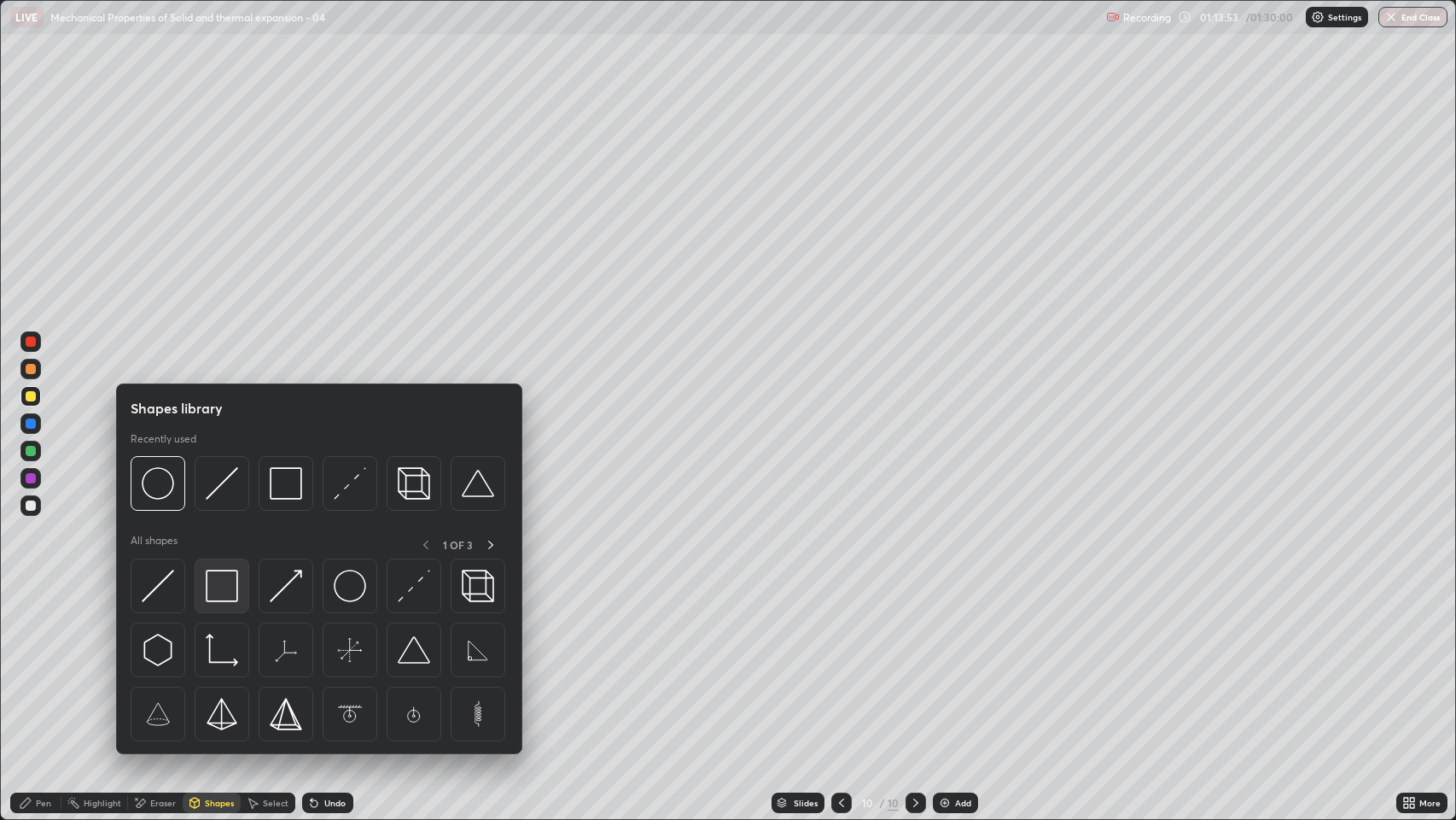
click at [226, 589] on img at bounding box center [222, 586] width 33 height 33
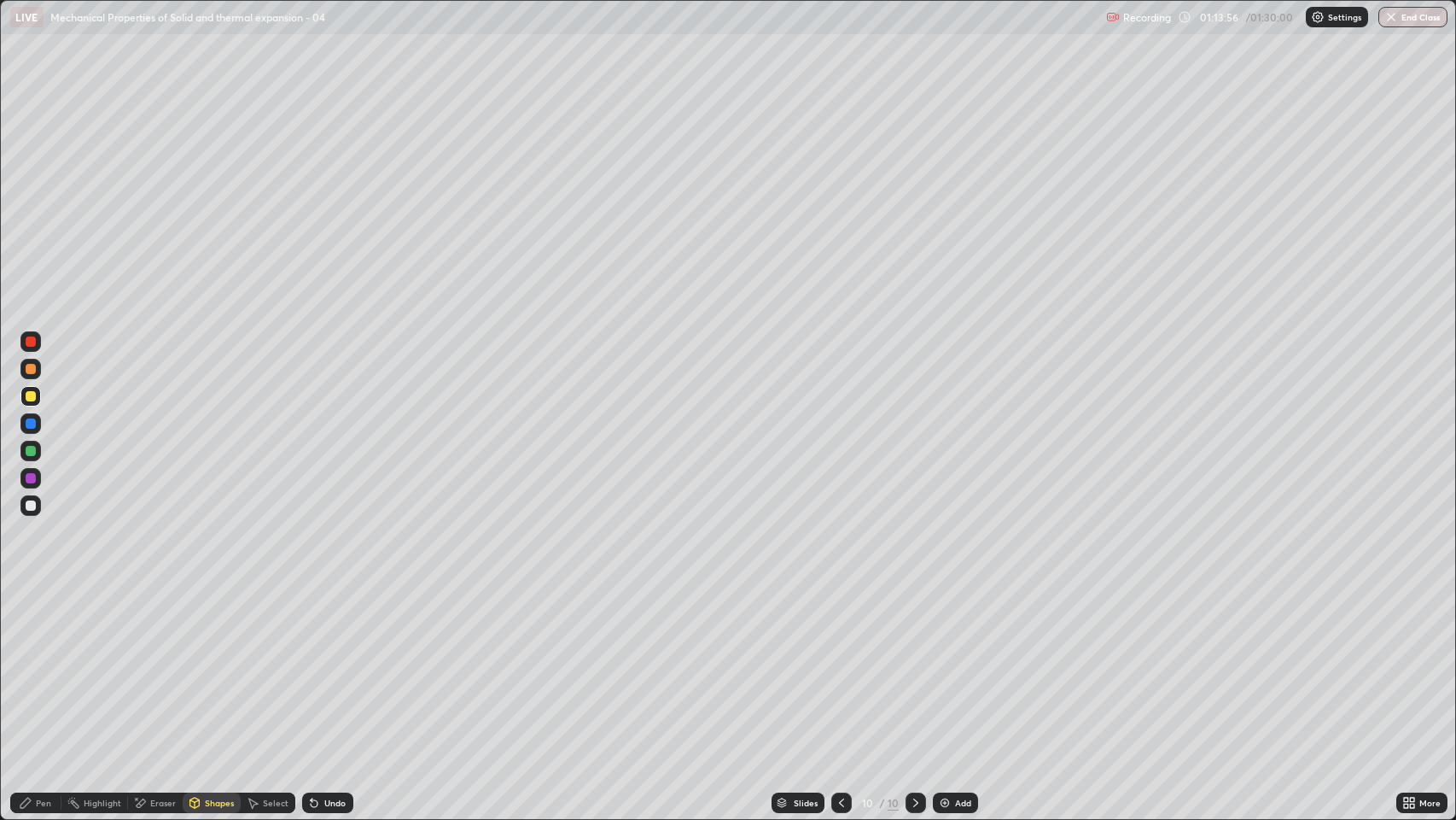
click at [210, 626] on div "Shapes" at bounding box center [211, 802] width 58 height 20
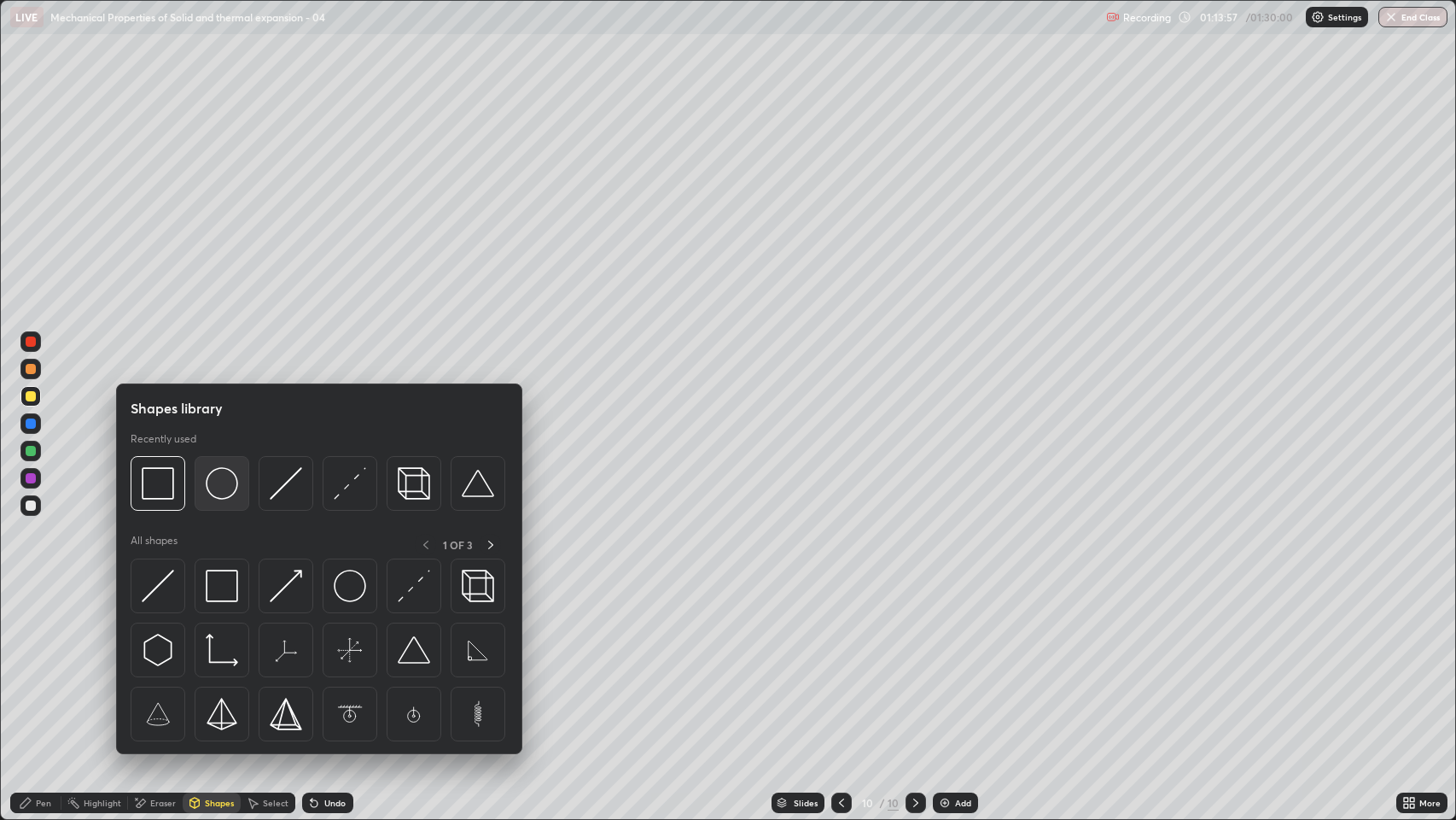
click at [231, 484] on img at bounding box center [222, 484] width 33 height 33
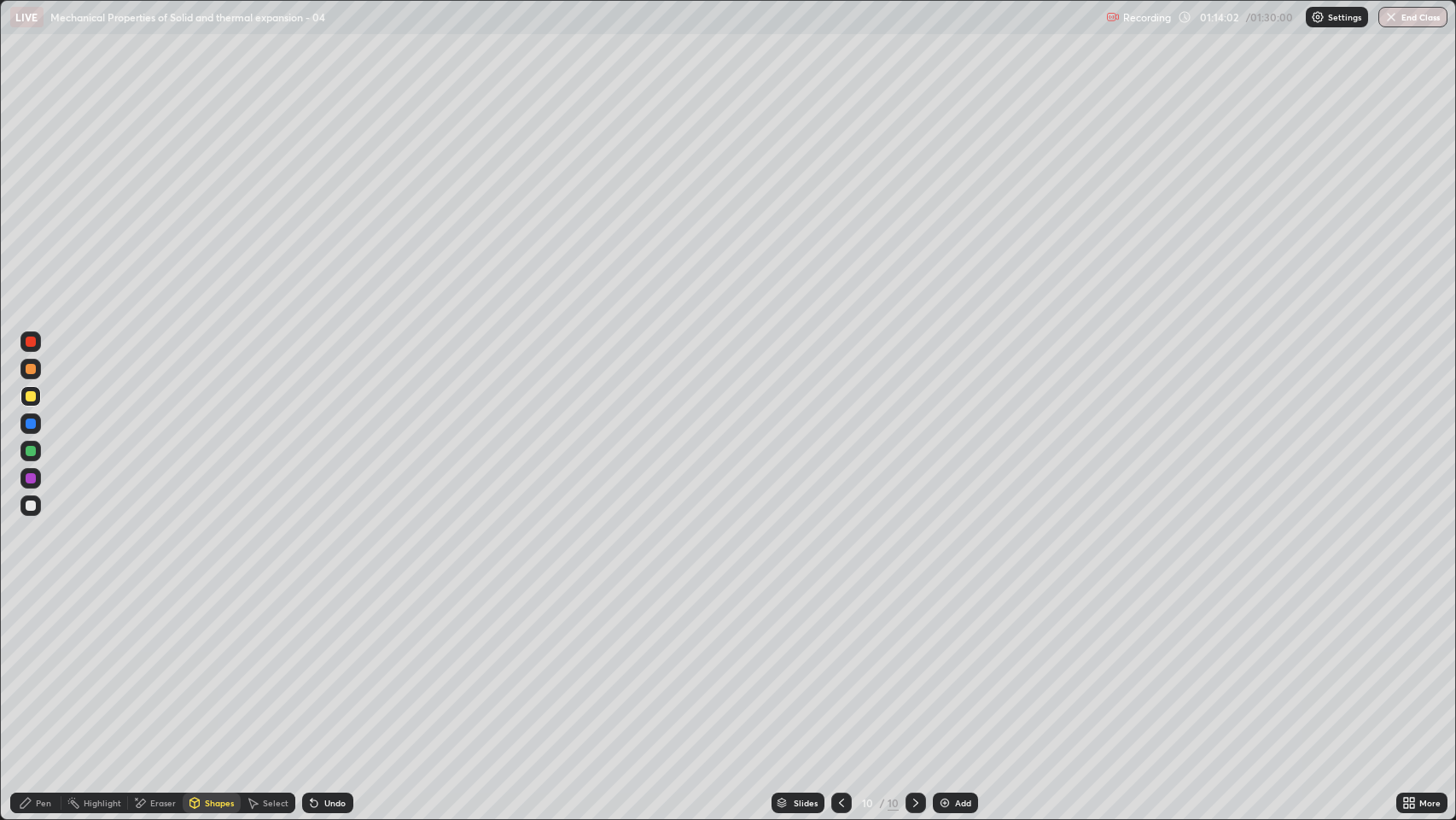
click at [42, 626] on div "Pen" at bounding box center [43, 803] width 15 height 9
click at [31, 505] on div at bounding box center [31, 505] width 11 height 11
click at [164, 626] on div "Eraser" at bounding box center [163, 803] width 26 height 9
click at [40, 626] on div "Pen" at bounding box center [43, 803] width 15 height 9
click at [160, 626] on div "Eraser" at bounding box center [163, 803] width 26 height 9
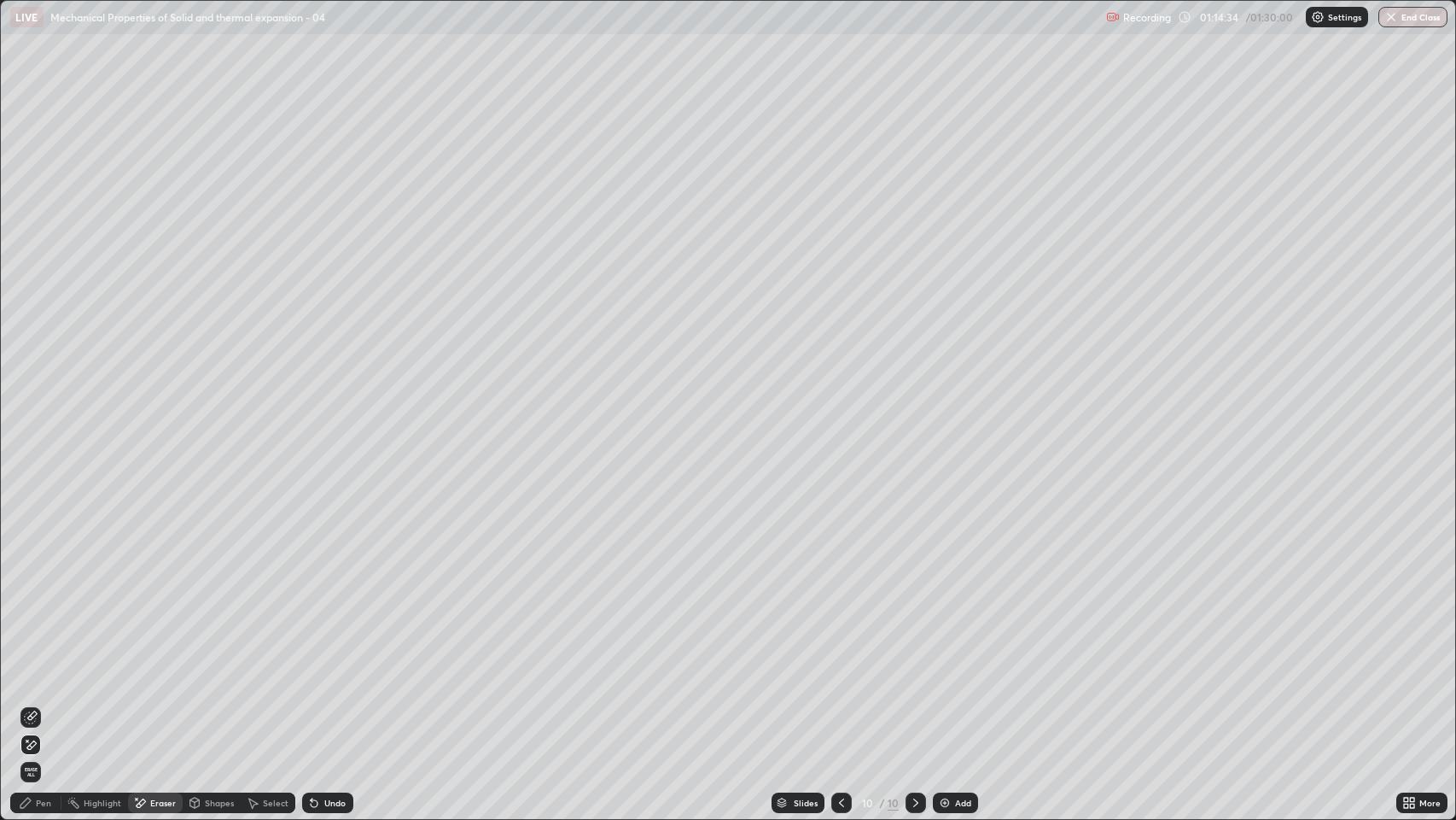
click at [25, 626] on icon at bounding box center [25, 803] width 11 height 11
click at [205, 626] on div "Shapes" at bounding box center [219, 803] width 29 height 9
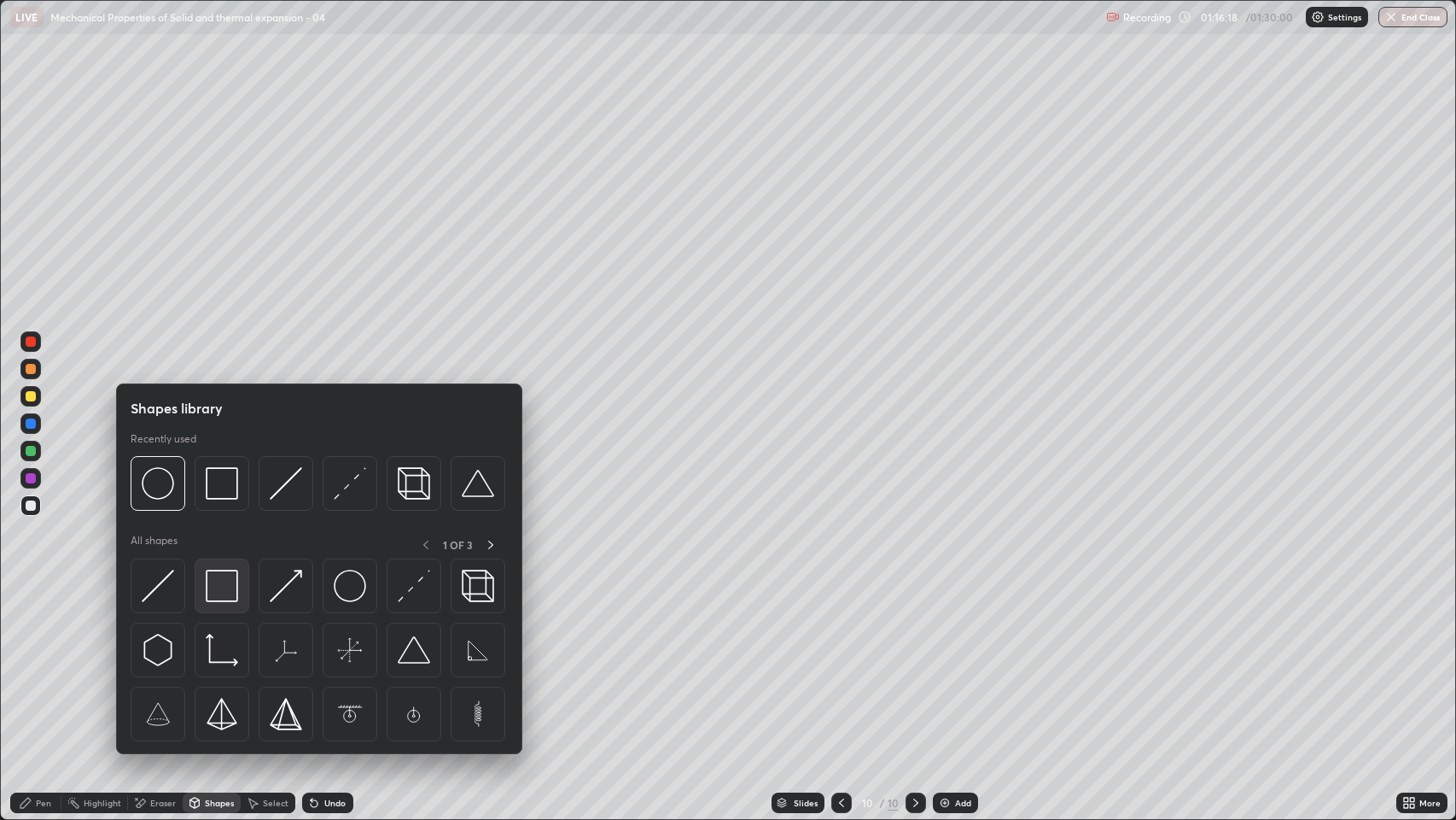
click at [218, 589] on img at bounding box center [222, 586] width 33 height 33
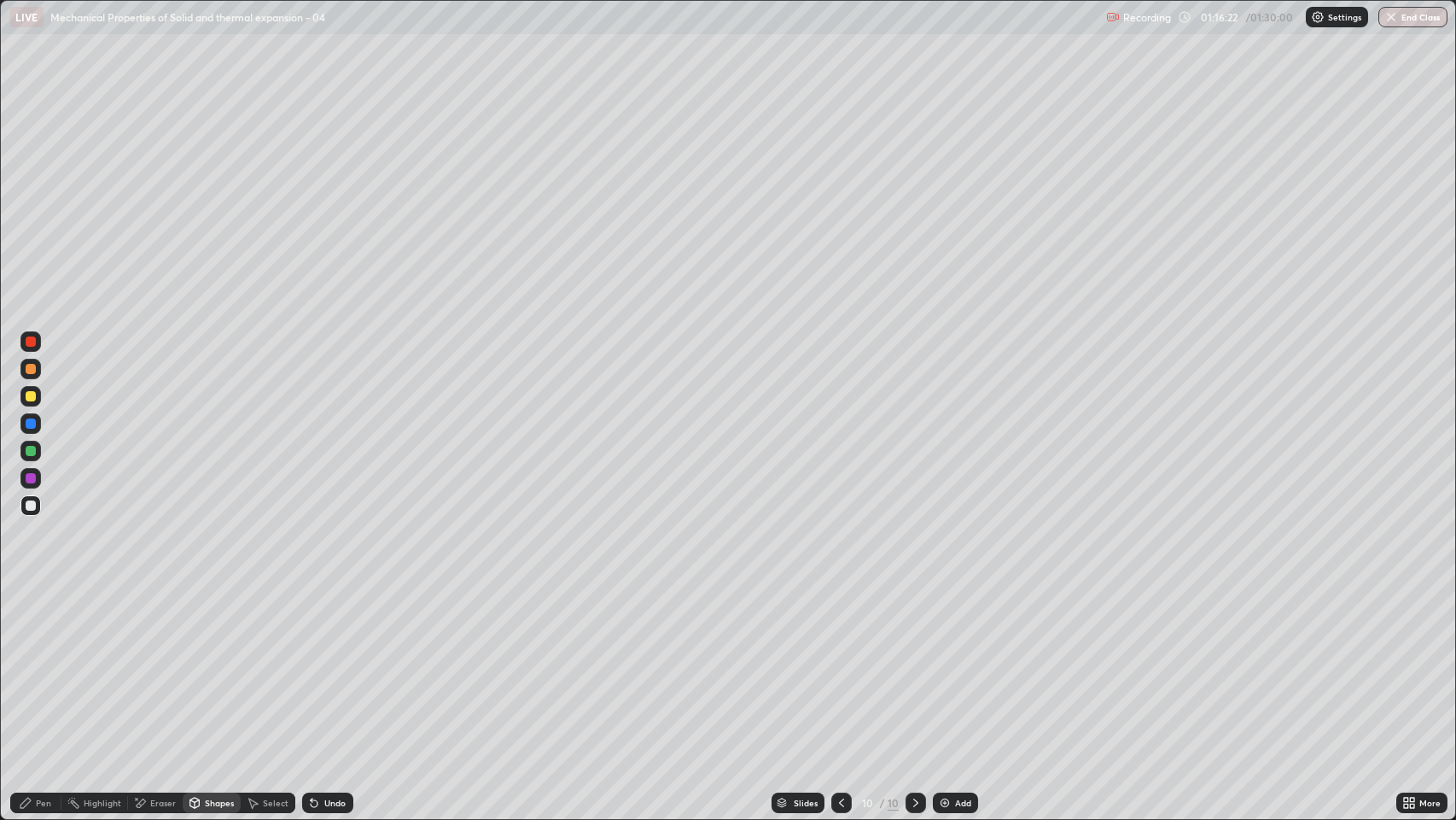
click at [42, 626] on div "Pen" at bounding box center [43, 803] width 15 height 9
click at [26, 394] on div at bounding box center [31, 396] width 11 height 11
click at [1431, 18] on button "End Class" at bounding box center [1414, 16] width 68 height 20
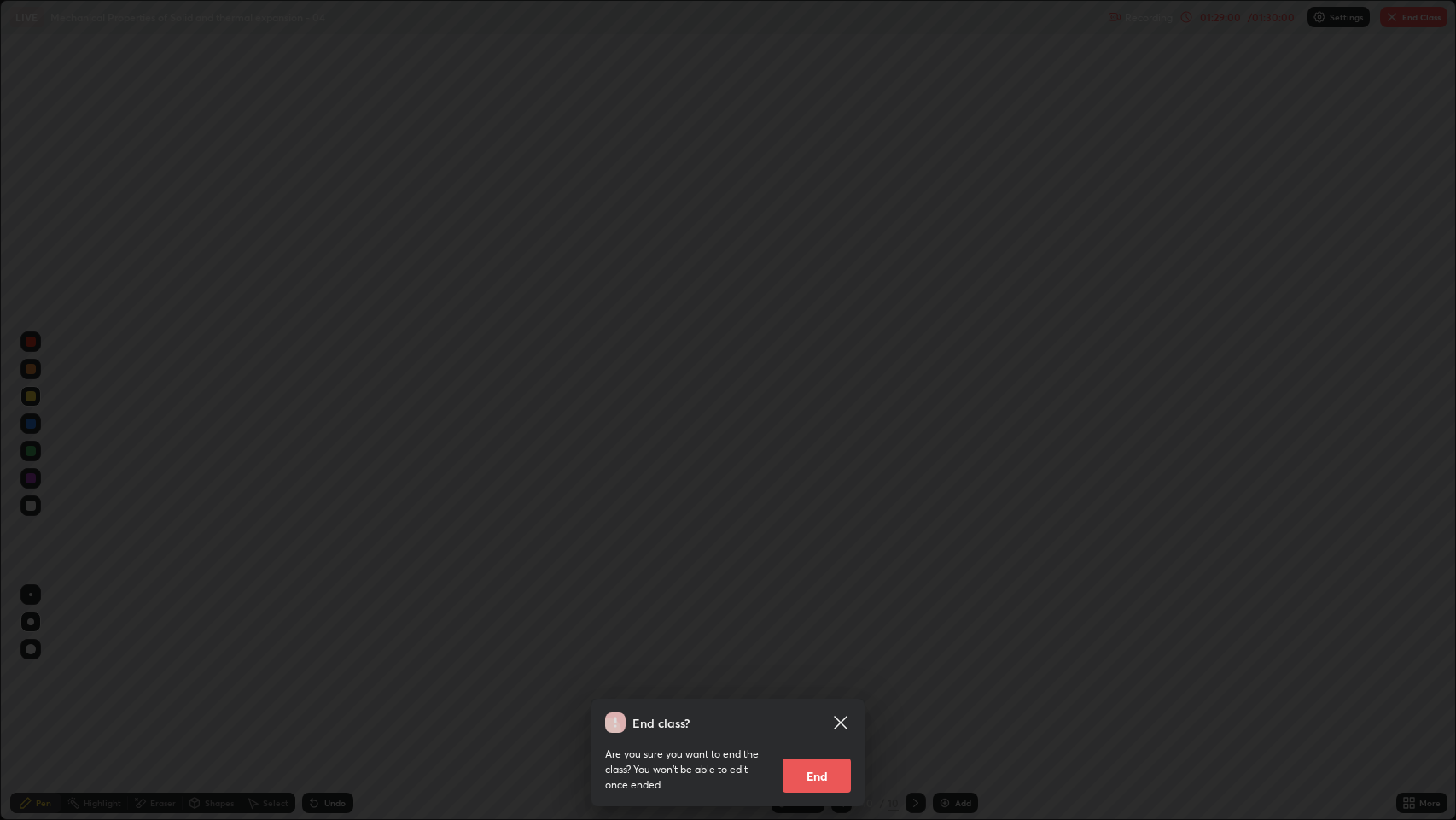
click at [796, 626] on button "End" at bounding box center [817, 775] width 69 height 34
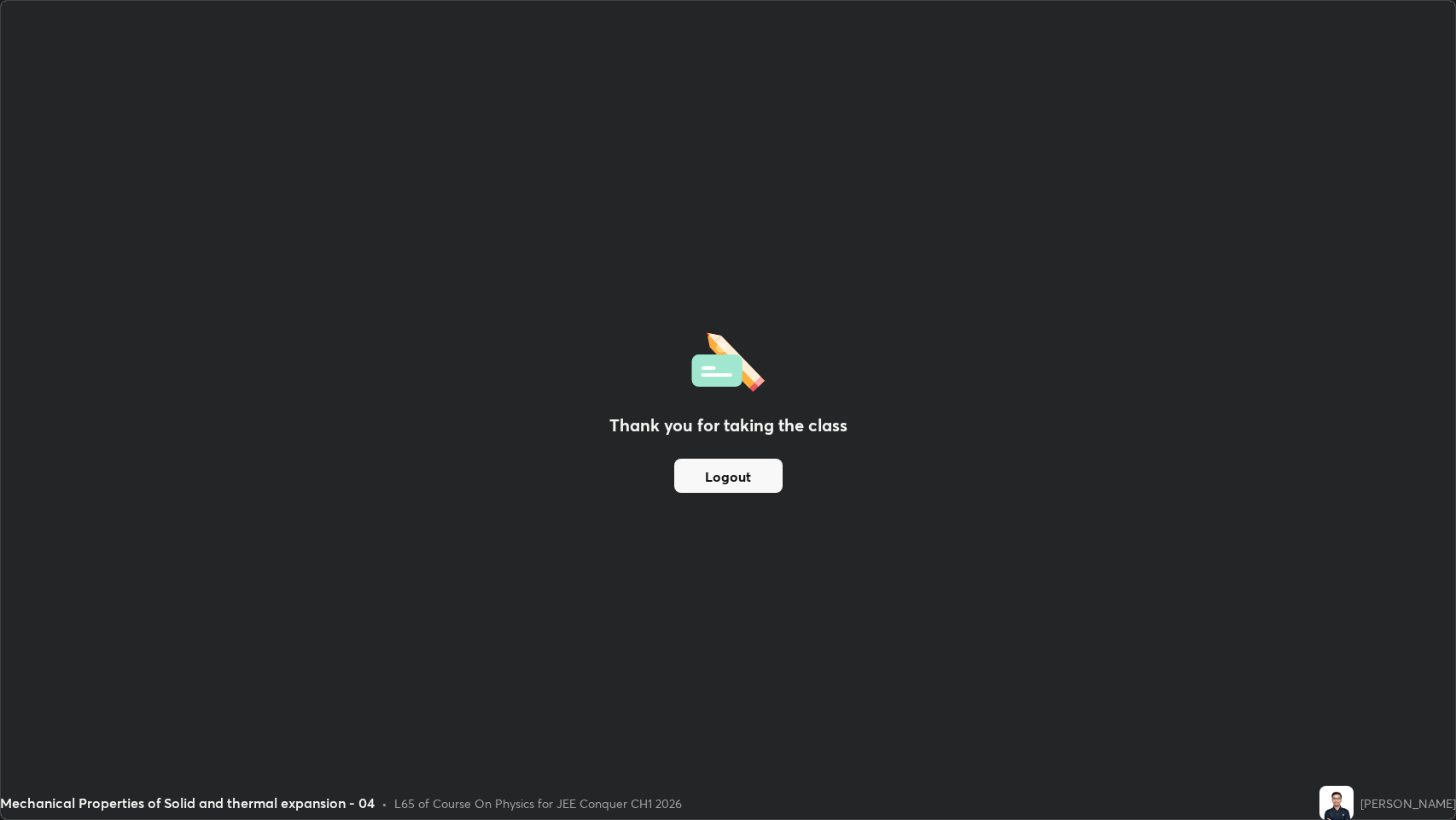
click at [793, 626] on div "Thank you for taking the class Logout" at bounding box center [728, 410] width 1454 height 818
click at [805, 626] on div "Thank you for taking the class Logout" at bounding box center [728, 410] width 1454 height 818
